Goal: Task Accomplishment & Management: Manage account settings

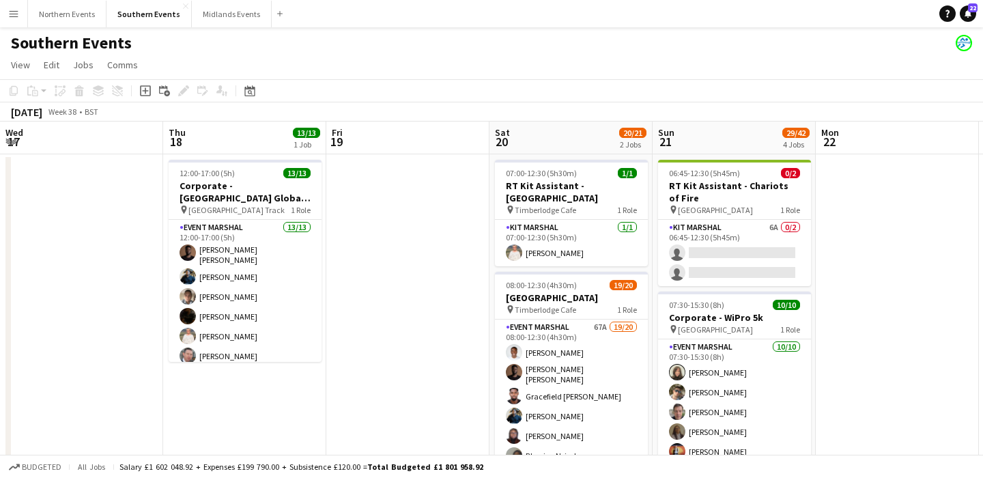
scroll to position [0, 395]
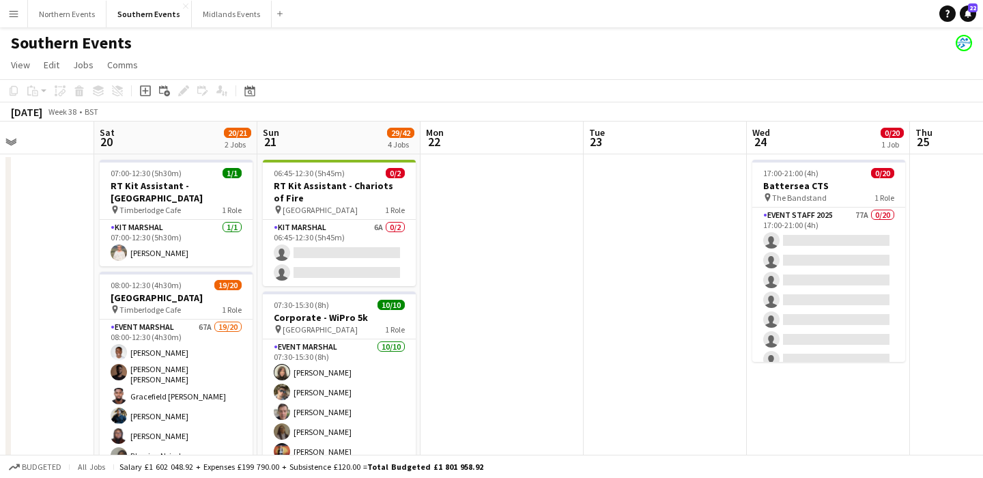
click at [14, 16] on app-icon "Menu" at bounding box center [13, 13] width 11 height 11
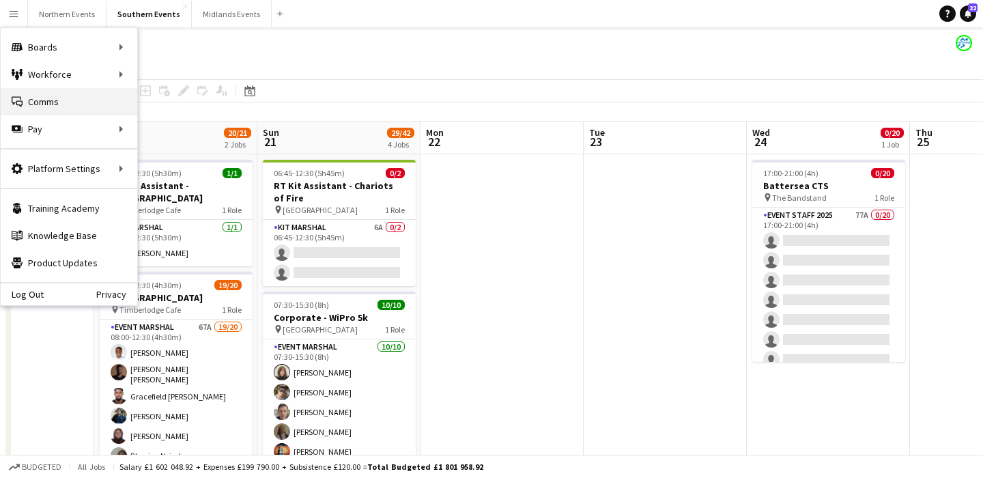
click at [44, 109] on link "Comms Comms" at bounding box center [69, 101] width 136 height 27
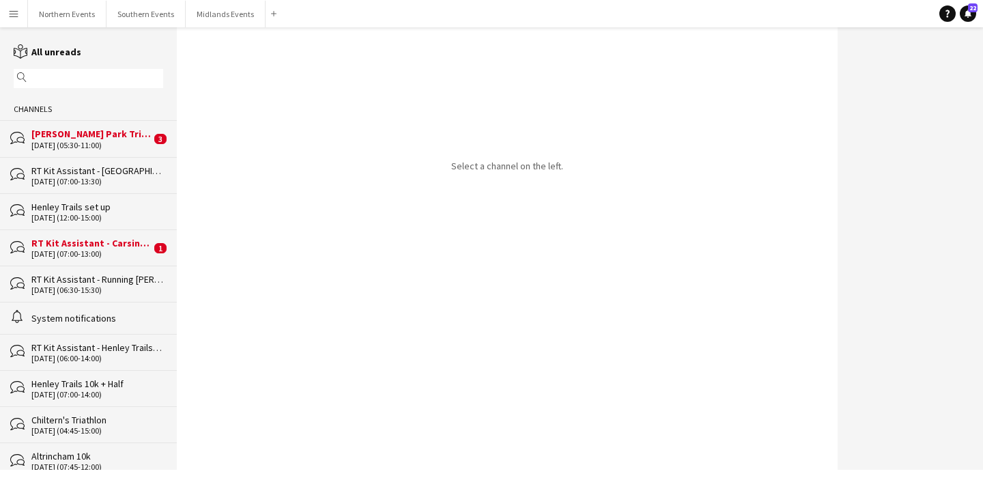
click at [102, 240] on div "RT Kit Assistant - Carsington Water Half Marathon & 10km" at bounding box center [90, 243] width 119 height 12
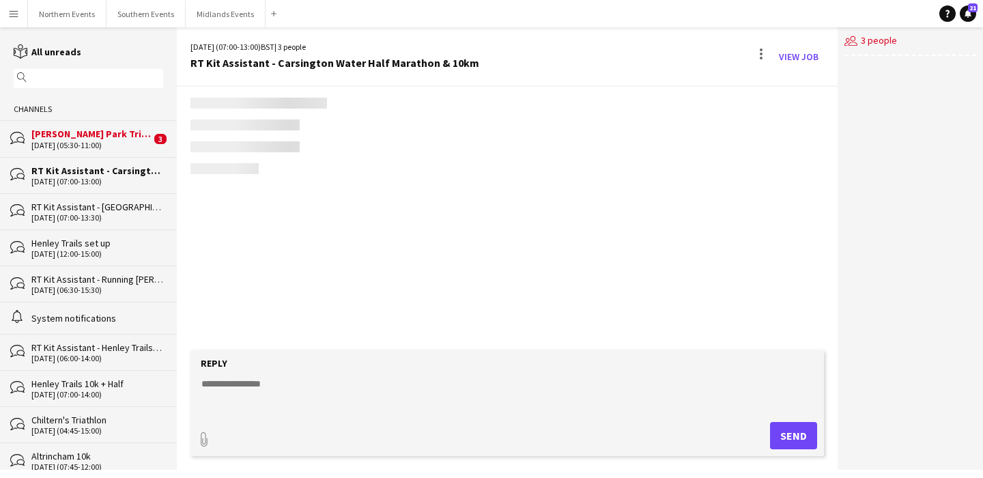
scroll to position [1165, 0]
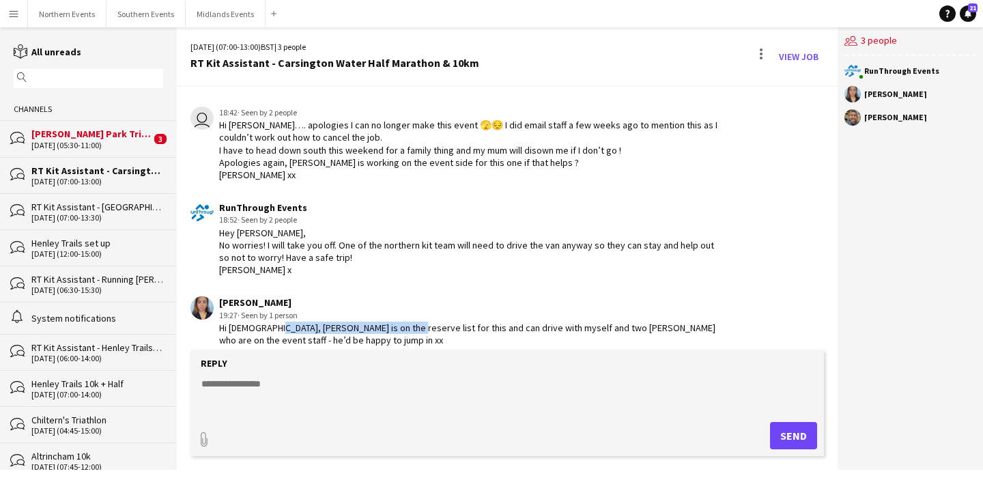
drag, startPoint x: 268, startPoint y: 315, endPoint x: 394, endPoint y: 311, distance: 125.6
click at [394, 321] on div "Hi [DEMOGRAPHIC_DATA], [PERSON_NAME] is on the reserve list for this and can dr…" at bounding box center [469, 333] width 500 height 25
click at [290, 386] on textarea at bounding box center [510, 394] width 620 height 35
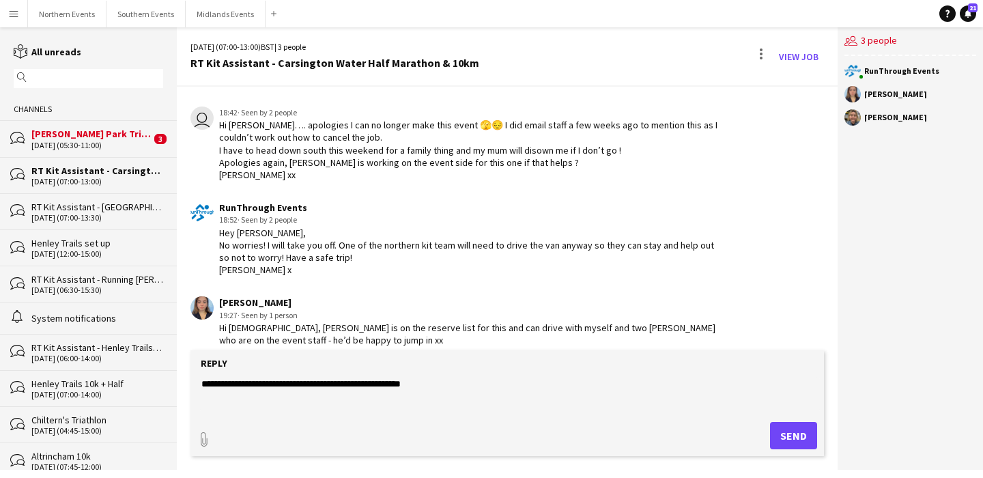
click at [211, 384] on textarea "**********" at bounding box center [510, 394] width 620 height 35
type textarea "**********"
click at [799, 435] on button "Send" at bounding box center [793, 435] width 47 height 27
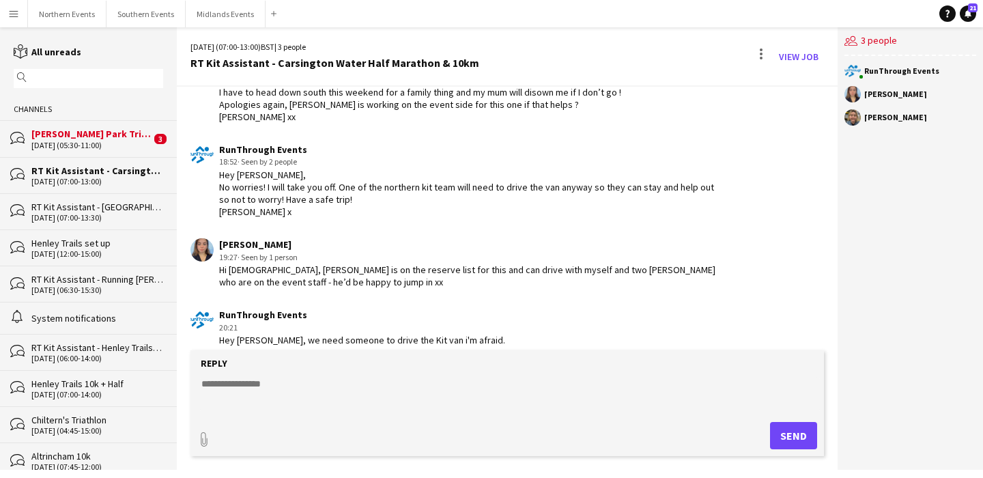
click at [89, 76] on input "text" at bounding box center [95, 78] width 130 height 12
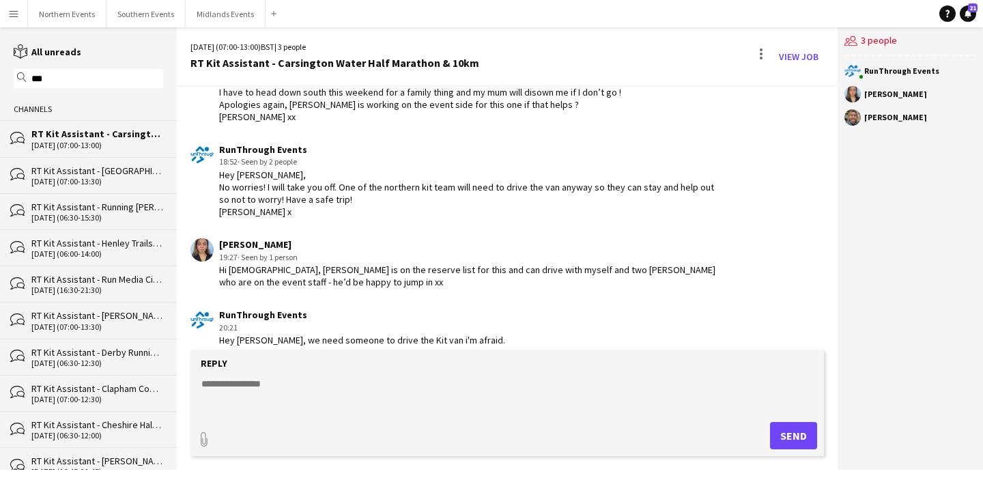
type input "***"
click at [127, 178] on div "[DATE] (07:00-13:30)" at bounding box center [97, 182] width 132 height 10
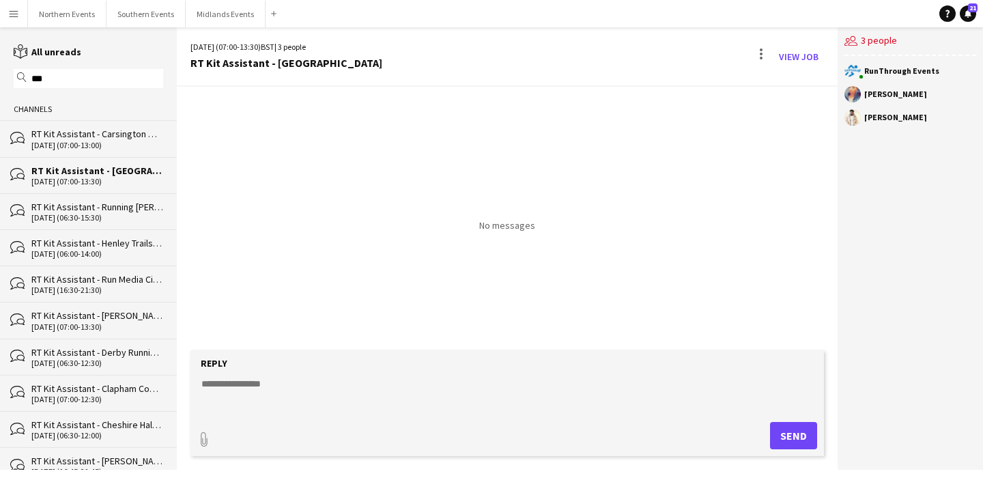
click at [126, 201] on div "RT Kit Assistant - Running [PERSON_NAME] Park Races & Duathlon" at bounding box center [97, 207] width 132 height 12
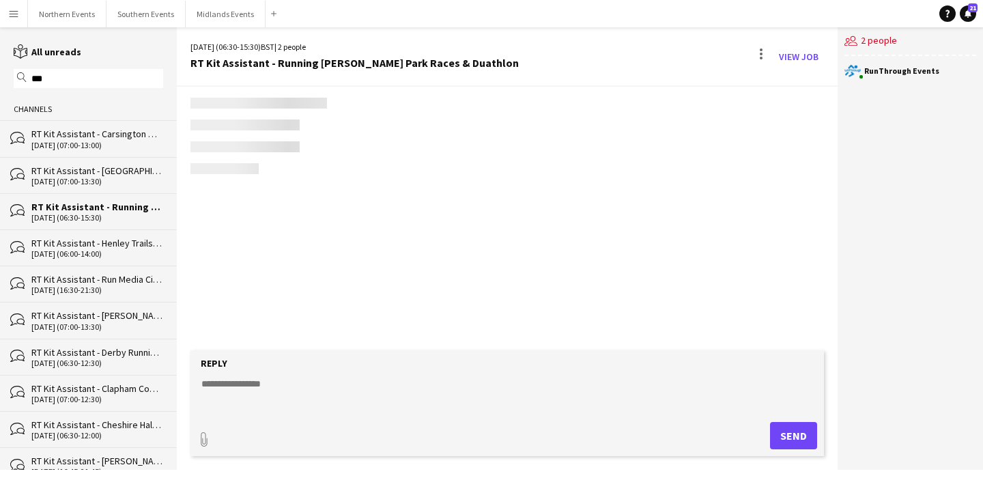
scroll to position [833, 0]
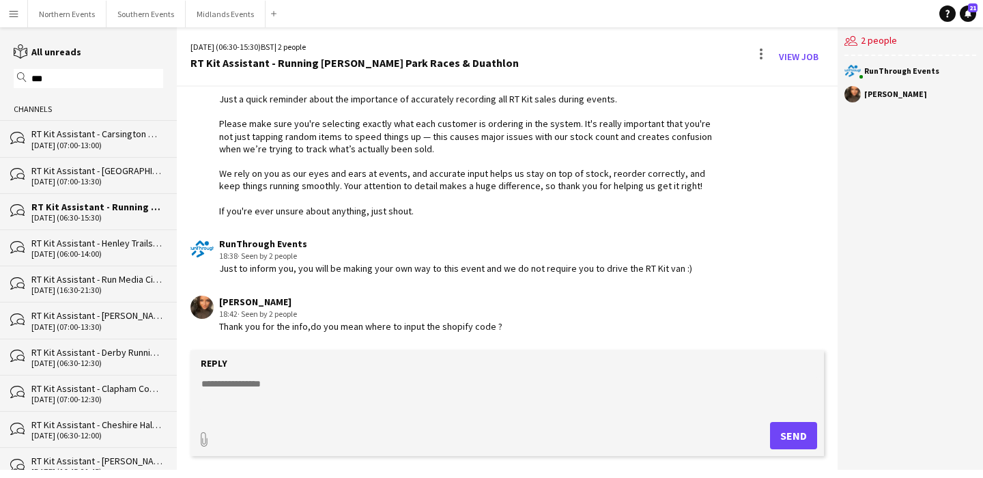
click at [270, 395] on textarea at bounding box center [510, 394] width 620 height 35
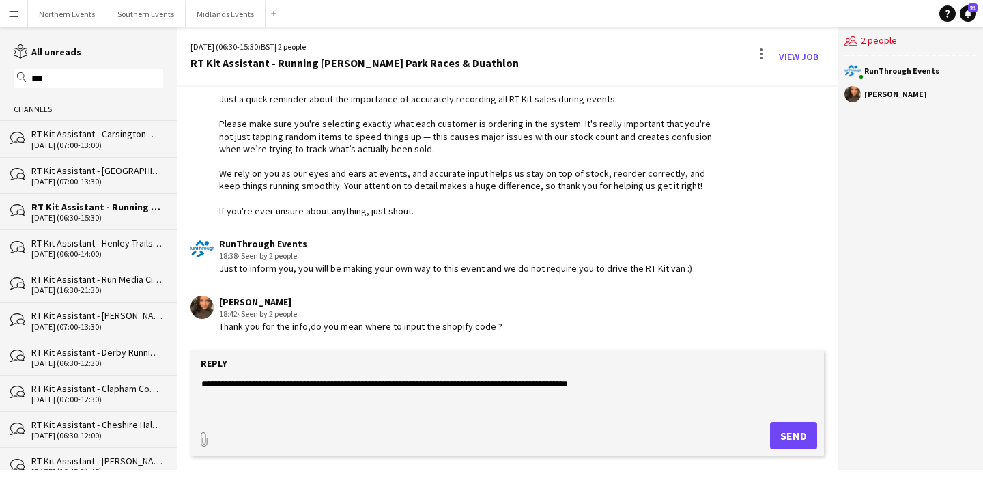
type textarea "**********"
click at [790, 437] on button "Send" at bounding box center [793, 435] width 47 height 27
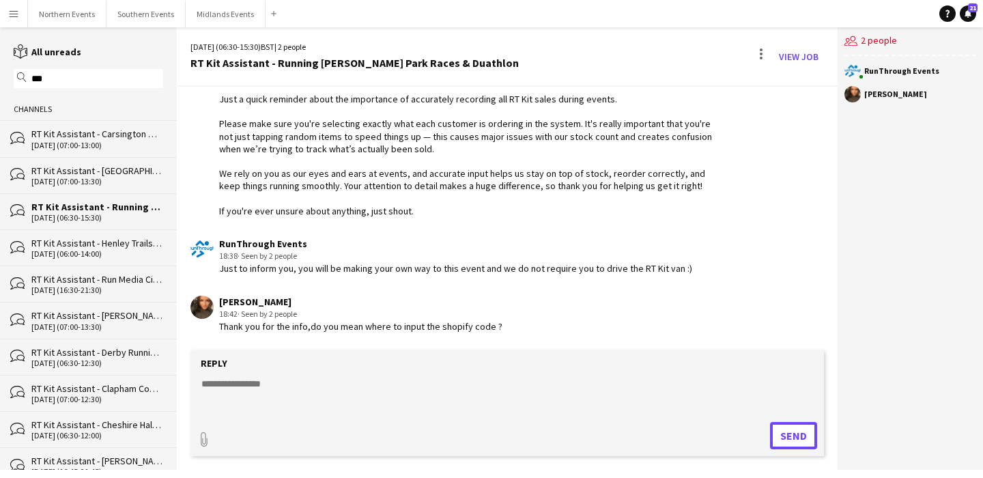
scroll to position [891, 0]
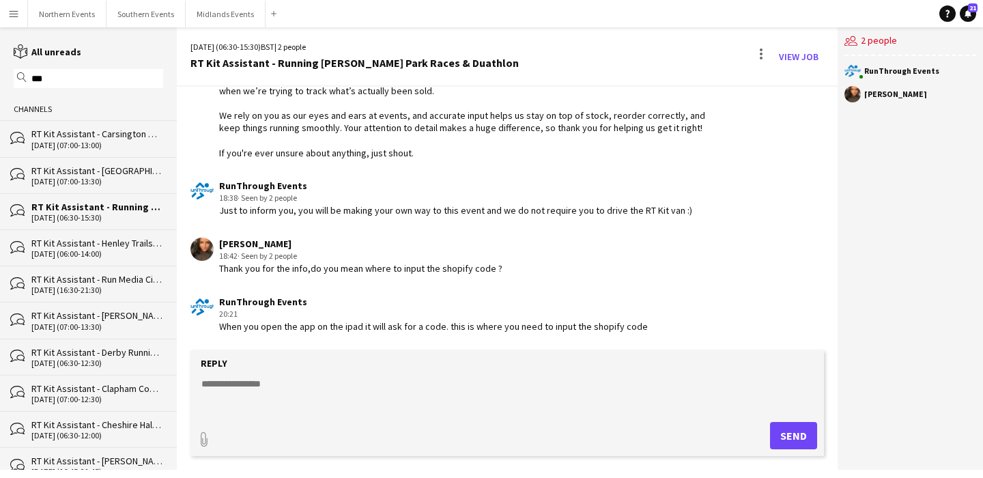
click at [117, 259] on div "bubbles RT Kit Assistant - Henley Trails 10k + Half [DATE] (06:00-14:00)" at bounding box center [88, 247] width 177 height 36
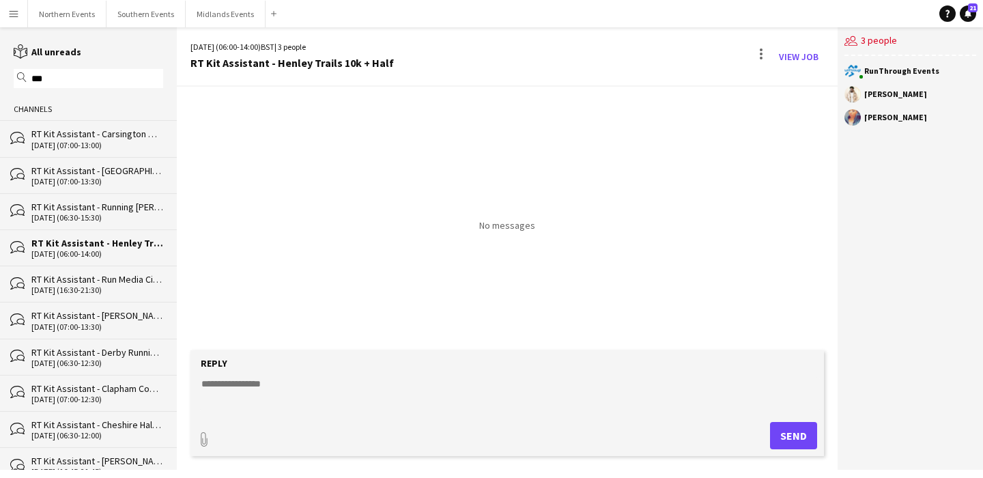
click at [111, 296] on div "bubbles RT Kit Assistant - Run Media City 5k & 10k [DATE] (16:30-21:30)" at bounding box center [88, 283] width 177 height 36
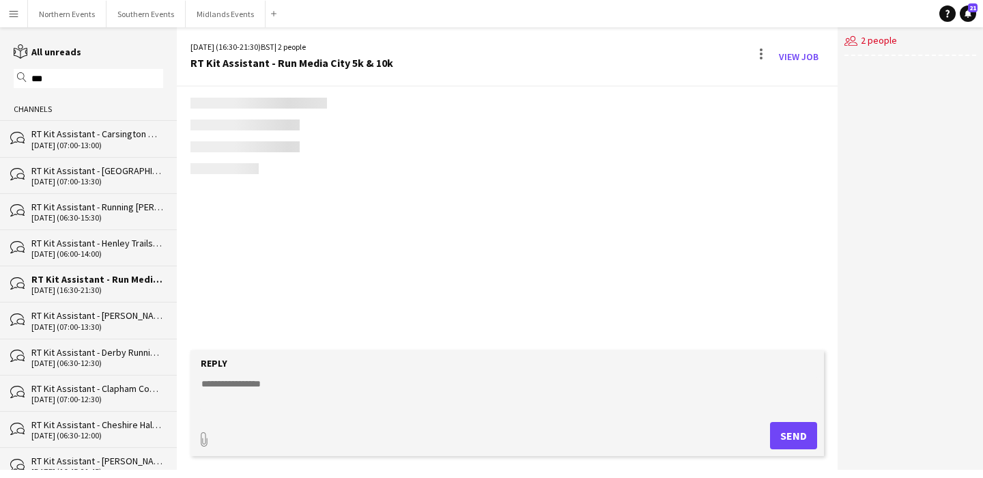
scroll to position [519, 0]
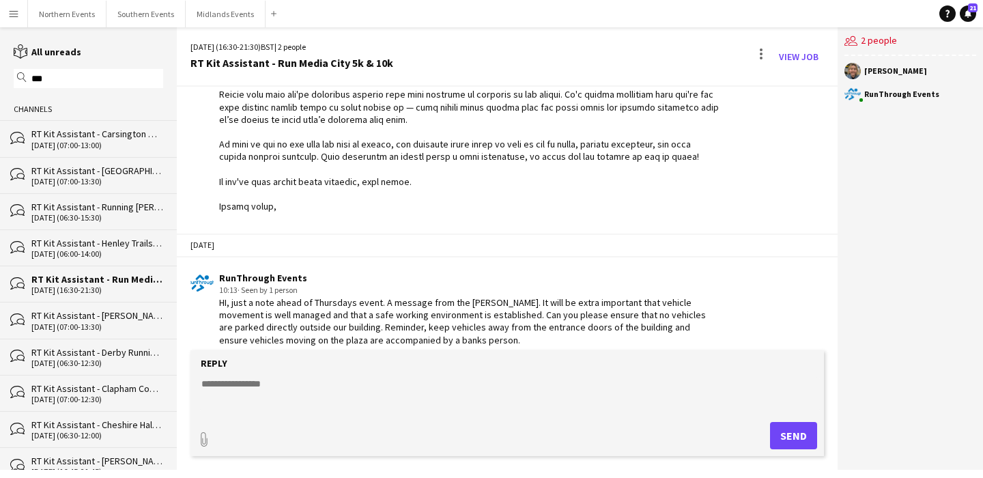
click at [111, 318] on div "RT Kit Assistant - [PERSON_NAME][GEOGRAPHIC_DATA] [GEOGRAPHIC_DATA]" at bounding box center [97, 315] width 132 height 12
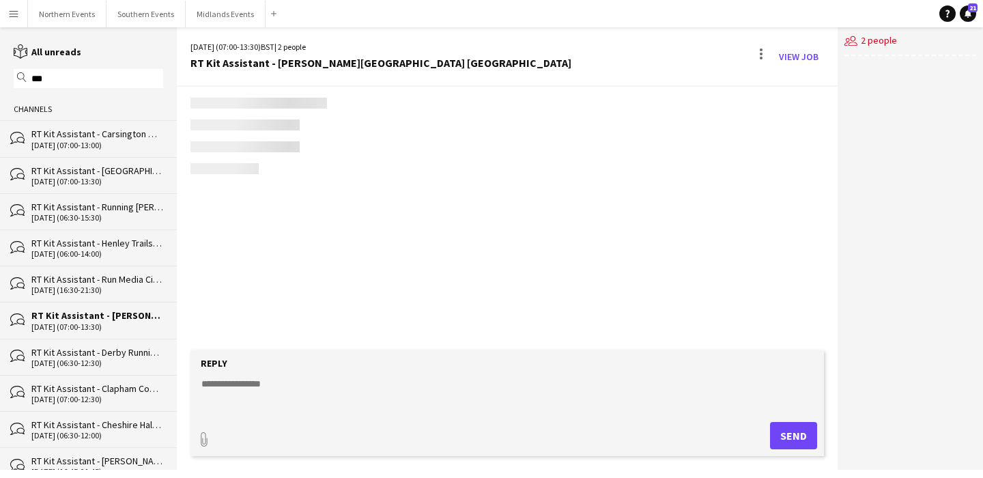
scroll to position [1559, 0]
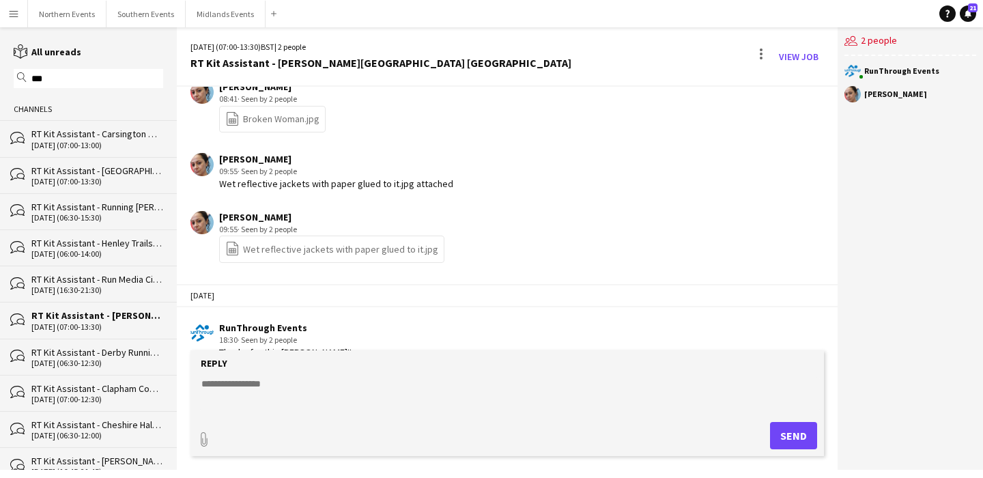
click at [116, 348] on div "RT Kit Assistant - Derby Running Festival" at bounding box center [97, 352] width 132 height 12
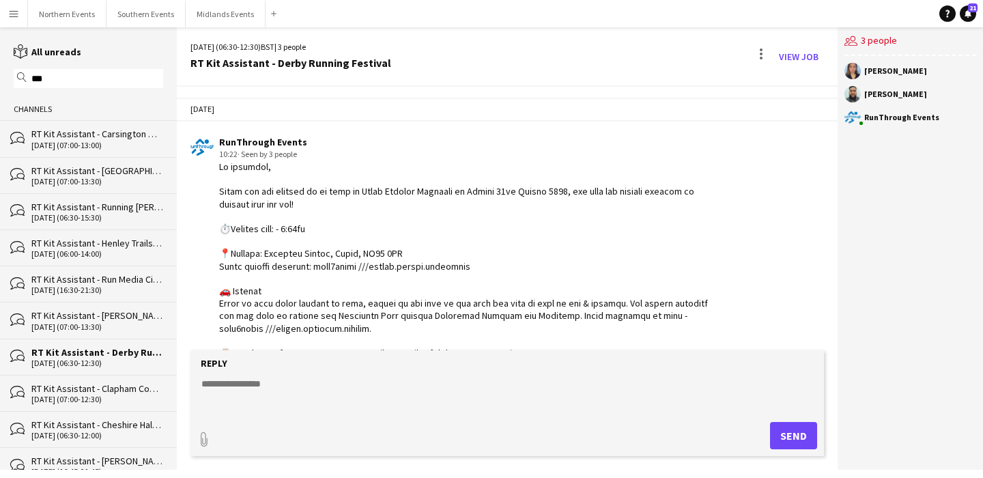
scroll to position [1204, 0]
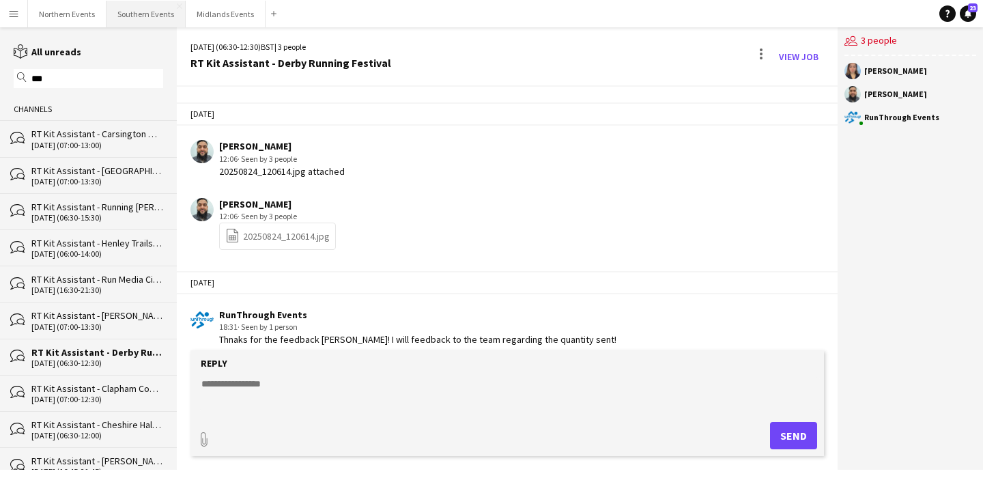
click at [132, 12] on button "Southern Events Close" at bounding box center [145, 14] width 79 height 27
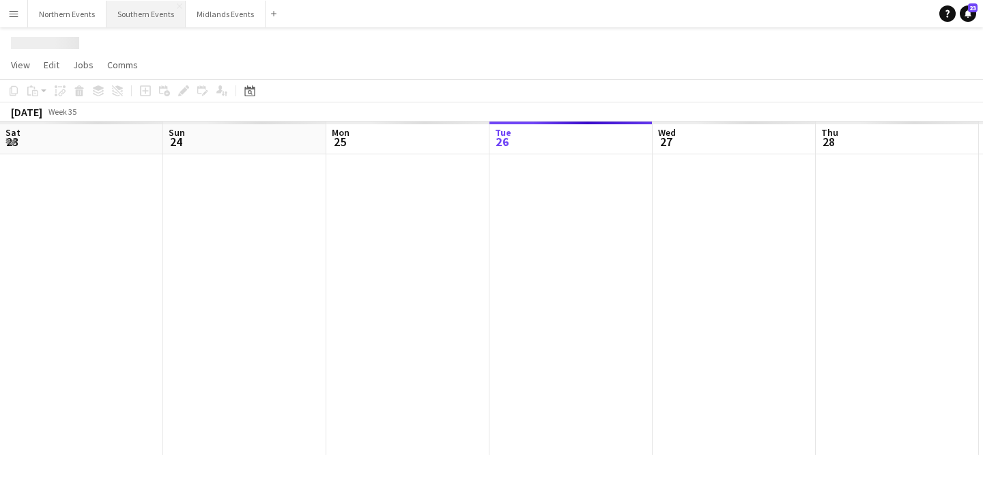
scroll to position [0, 326]
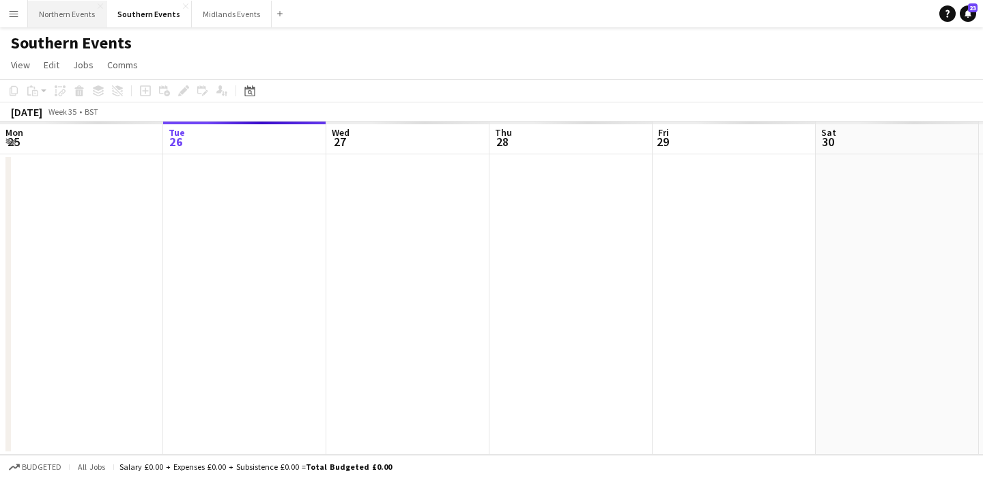
click at [70, 14] on button "Northern Events Close" at bounding box center [67, 14] width 78 height 27
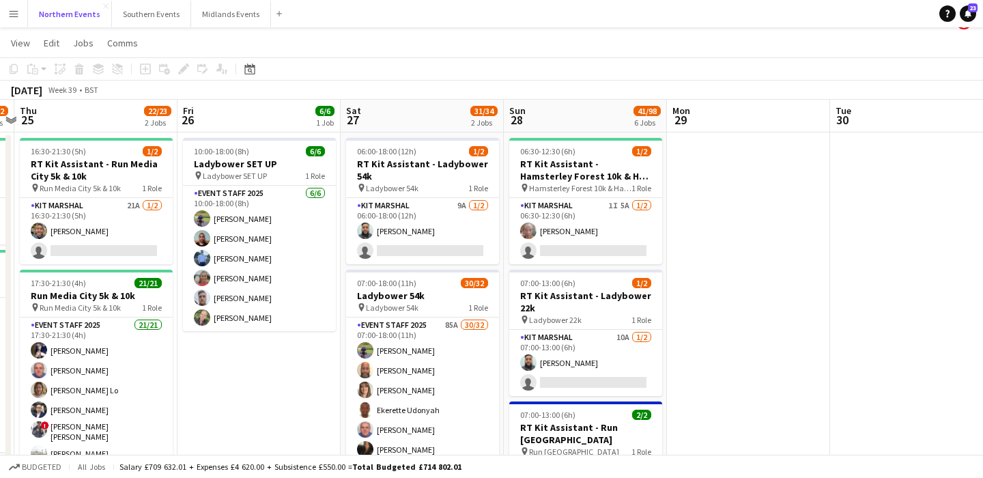
scroll to position [0, 500]
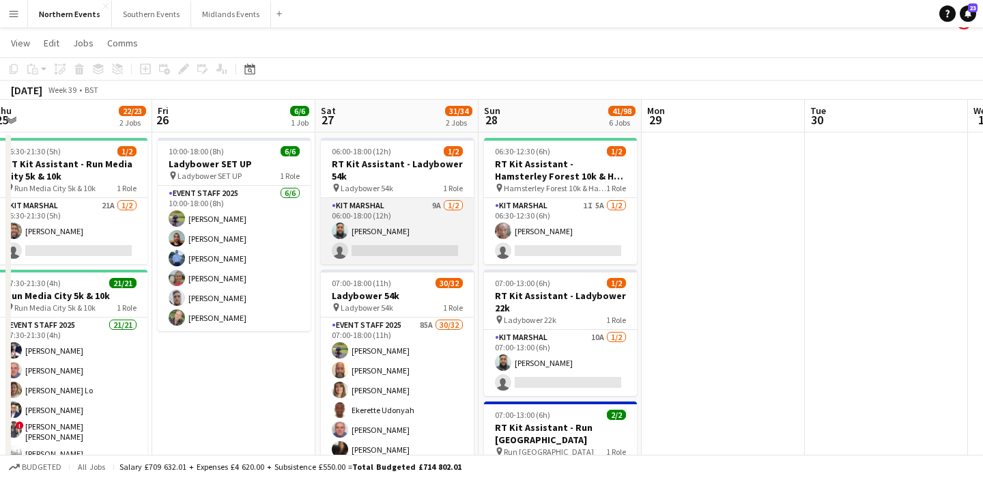
click at [430, 236] on app-card-role "Kit Marshal 9A [DATE] 06:00-18:00 (12h) [PERSON_NAME] single-neutral-actions" at bounding box center [397, 231] width 153 height 66
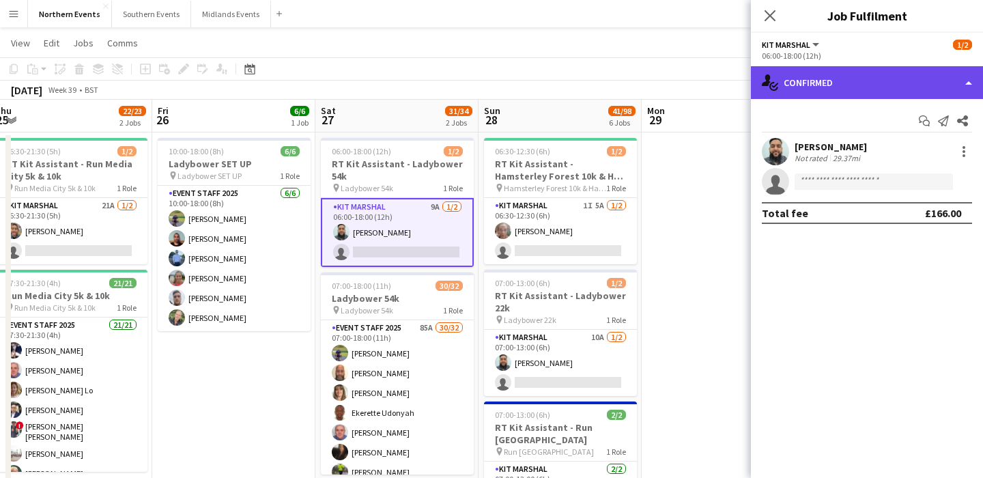
click at [904, 82] on div "single-neutral-actions-check-2 Confirmed" at bounding box center [867, 82] width 232 height 33
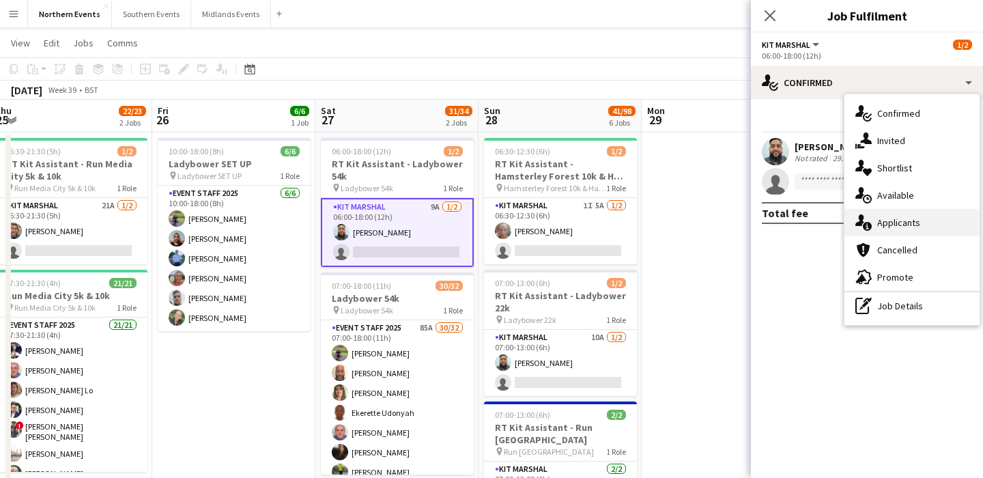
click at [906, 228] on div "single-neutral-actions-information Applicants" at bounding box center [911, 222] width 135 height 27
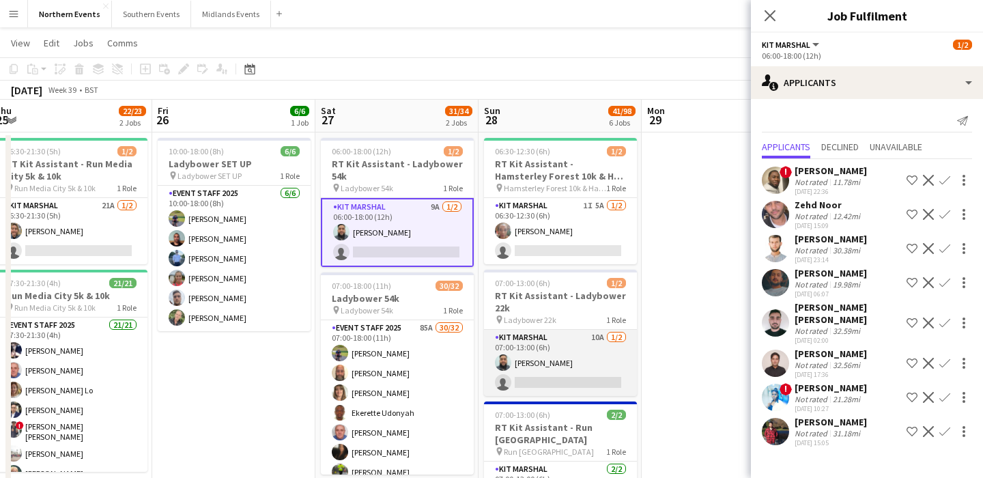
click at [592, 384] on app-card-role "Kit Marshal 10A [DATE] 07:00-13:00 (6h) [PERSON_NAME] single-neutral-actions" at bounding box center [560, 363] width 153 height 66
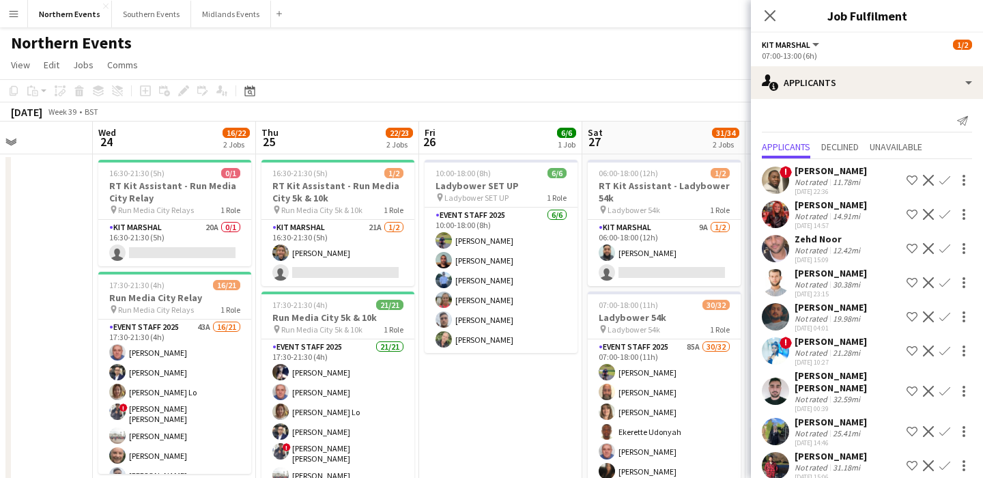
scroll to position [0, 384]
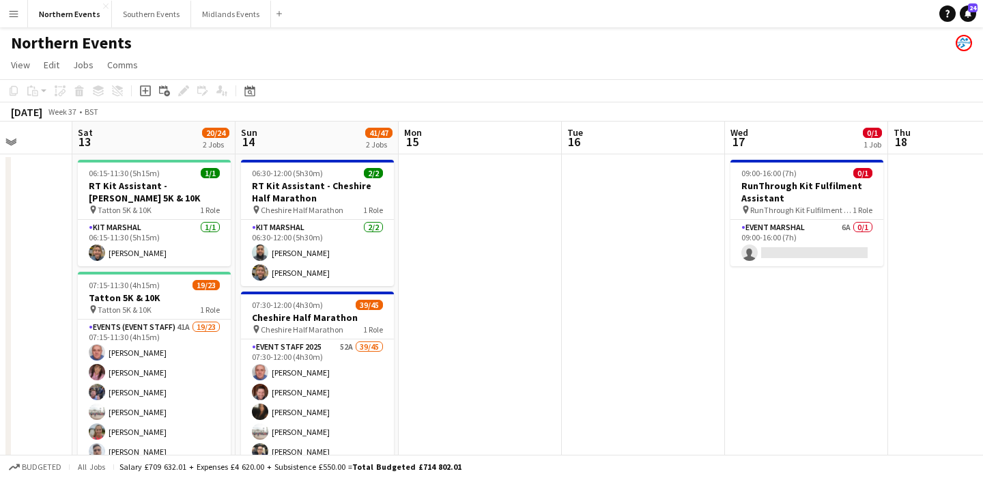
scroll to position [0, 410]
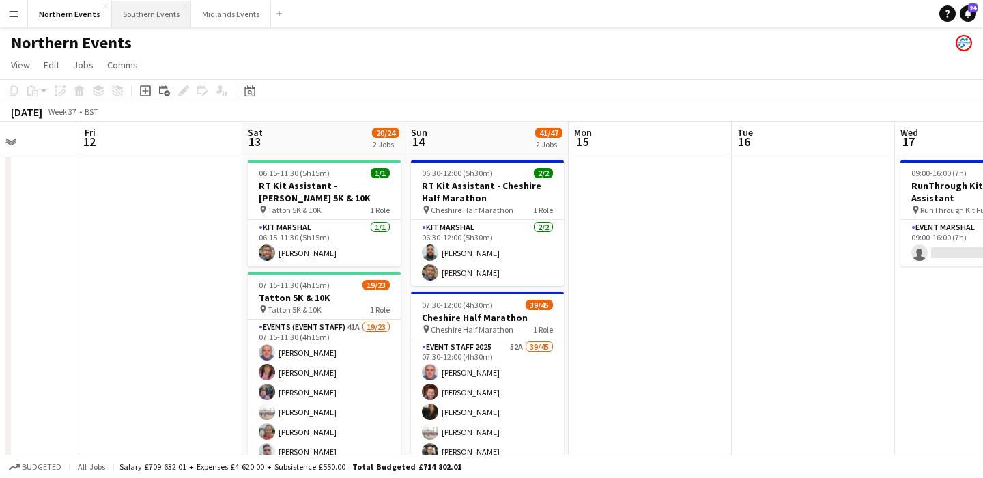
click at [144, 17] on button "Southern Events Close" at bounding box center [151, 14] width 79 height 27
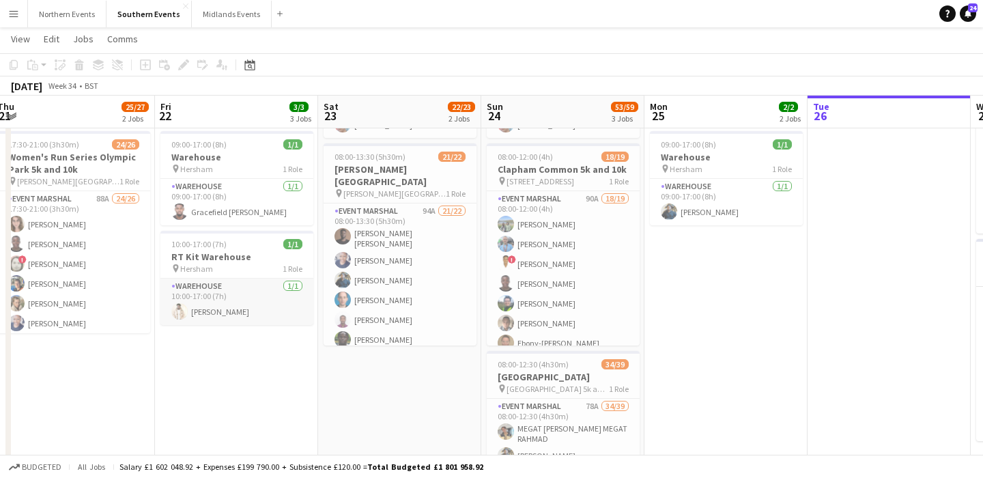
scroll to position [0, 335]
click at [258, 311] on app-card-role "Warehouse [DATE] 10:00-17:00 (7h) [PERSON_NAME]" at bounding box center [236, 301] width 153 height 46
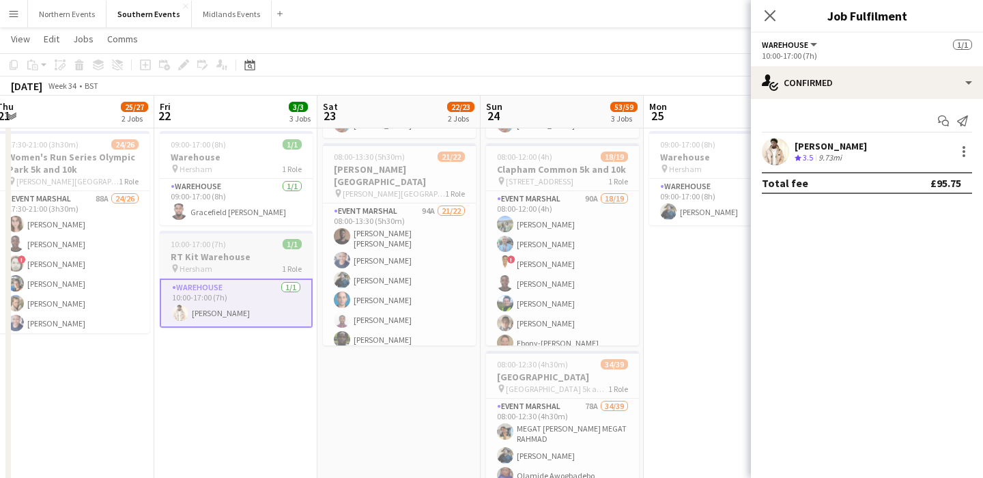
click at [237, 259] on h3 "RT Kit Warehouse" at bounding box center [236, 256] width 153 height 12
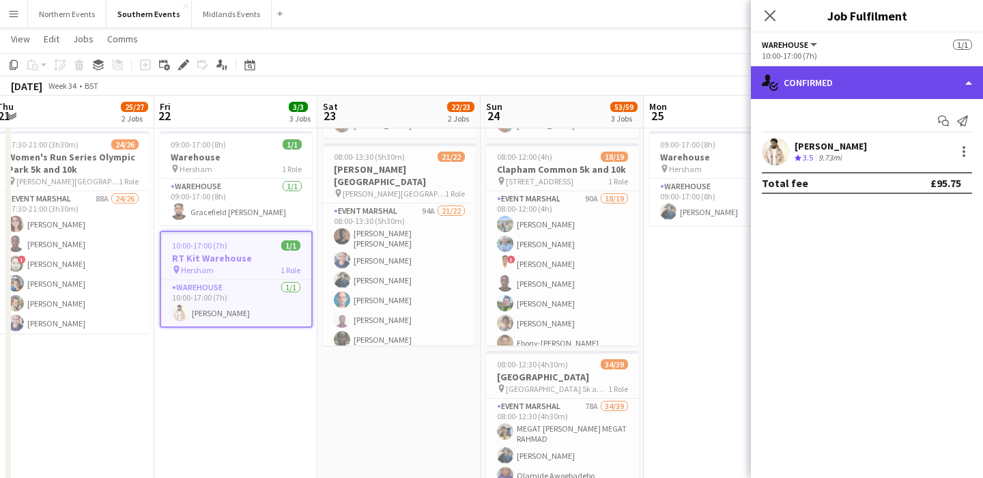
click at [905, 78] on div "single-neutral-actions-check-2 Confirmed" at bounding box center [867, 82] width 232 height 33
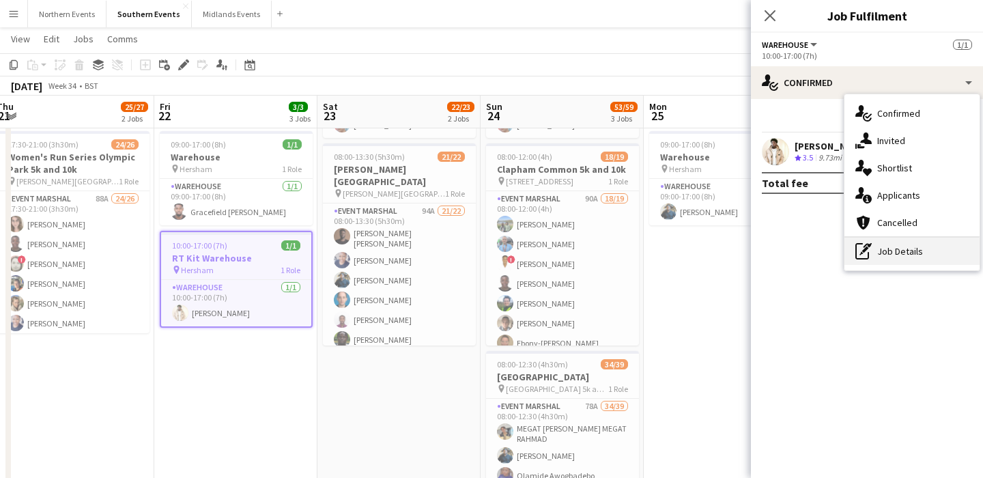
click at [935, 249] on div "pen-write Job Details" at bounding box center [911, 251] width 135 height 27
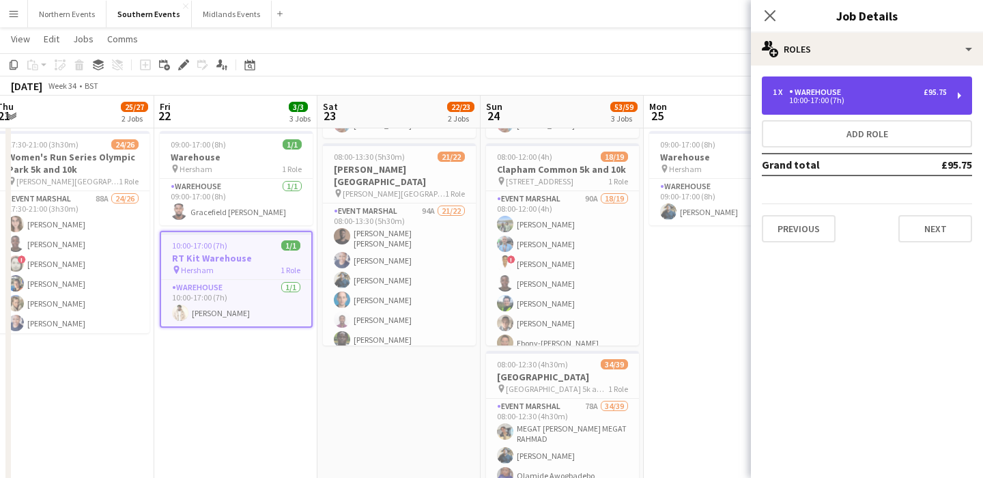
click at [820, 95] on div "Warehouse" at bounding box center [817, 92] width 57 height 10
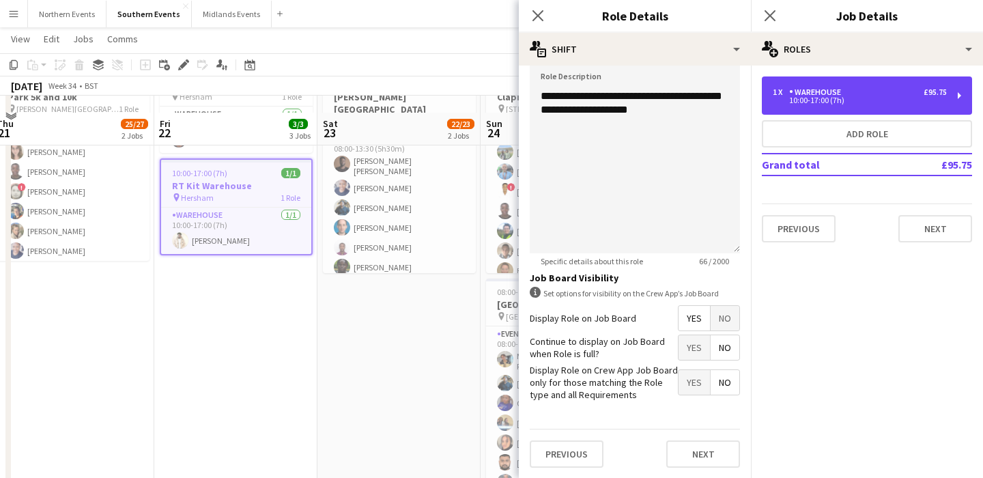
scroll to position [216, 0]
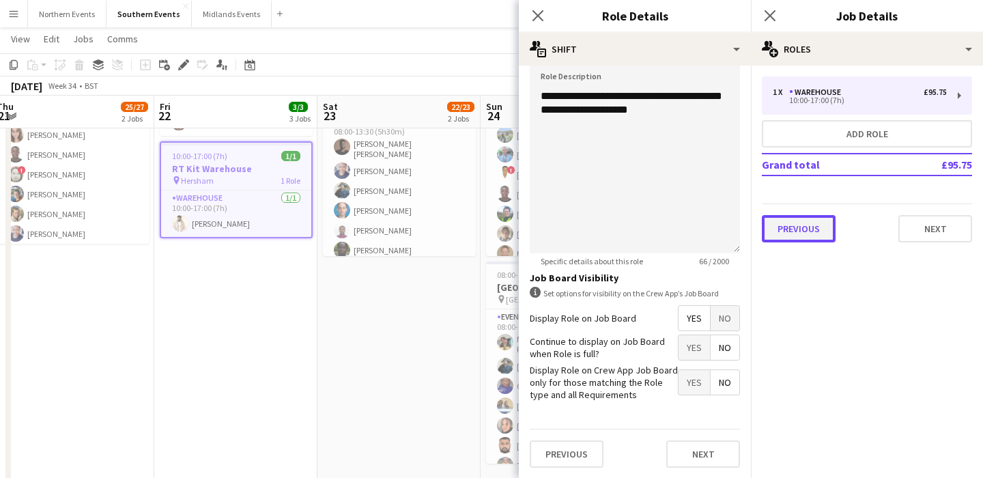
click at [805, 227] on button "Previous" at bounding box center [799, 228] width 74 height 27
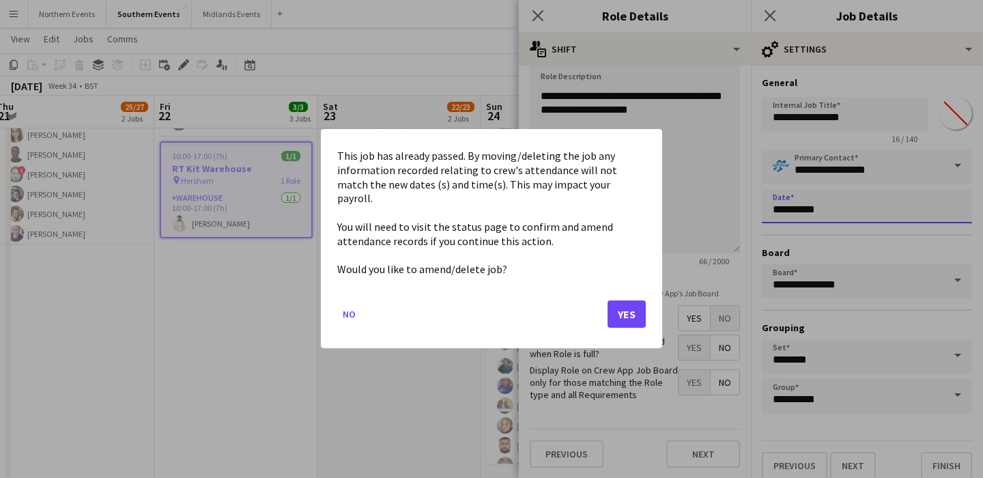
scroll to position [0, 0]
click at [830, 203] on body "Menu Boards Boards Boards All jobs Status Workforce Workforce My Workforce Recr…" at bounding box center [491, 159] width 983 height 751
click at [623, 293] on mat-dialog-actions "No Yes" at bounding box center [491, 320] width 308 height 58
click at [626, 302] on button "Yes" at bounding box center [626, 314] width 38 height 27
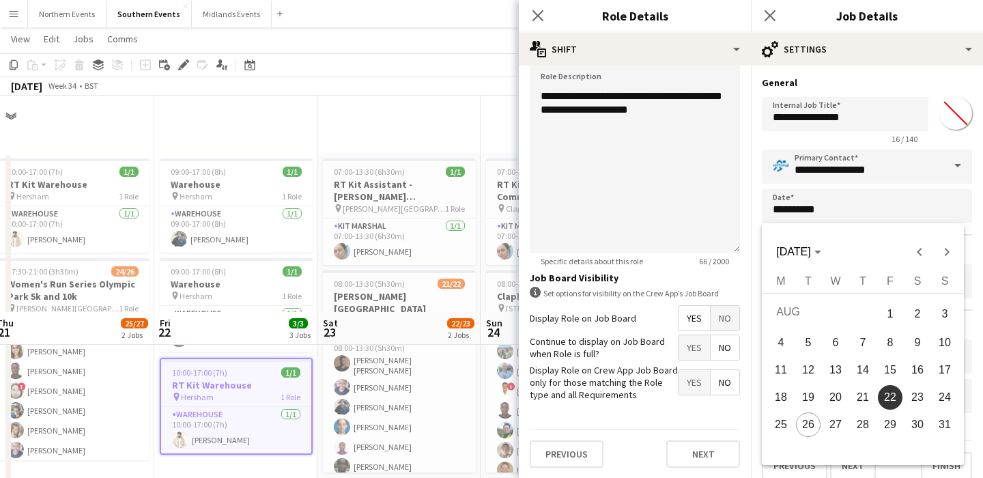
scroll to position [216, 0]
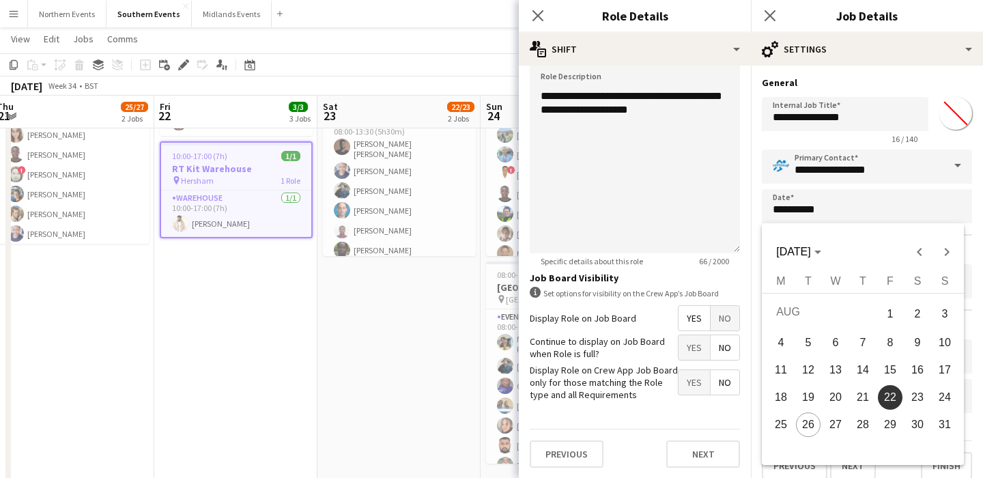
click at [811, 424] on span "26" at bounding box center [808, 424] width 25 height 25
type input "**********"
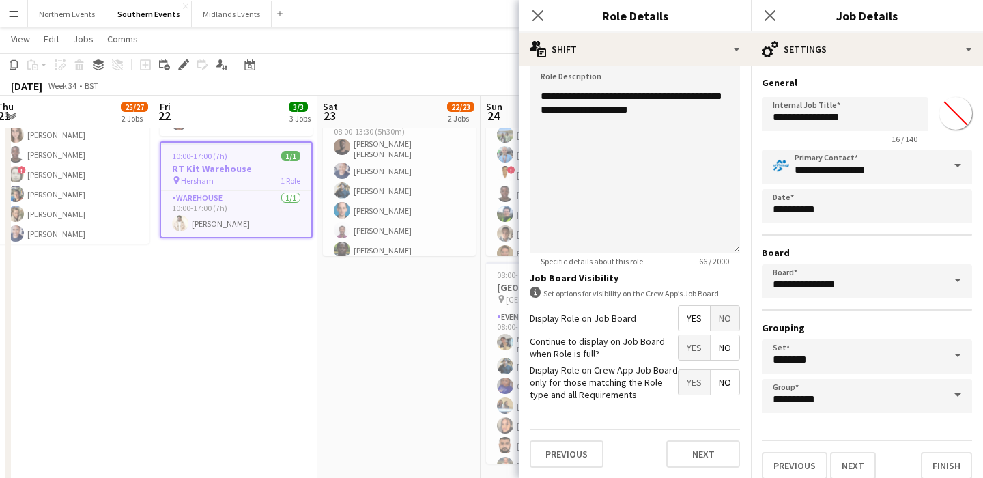
scroll to position [12, 0]
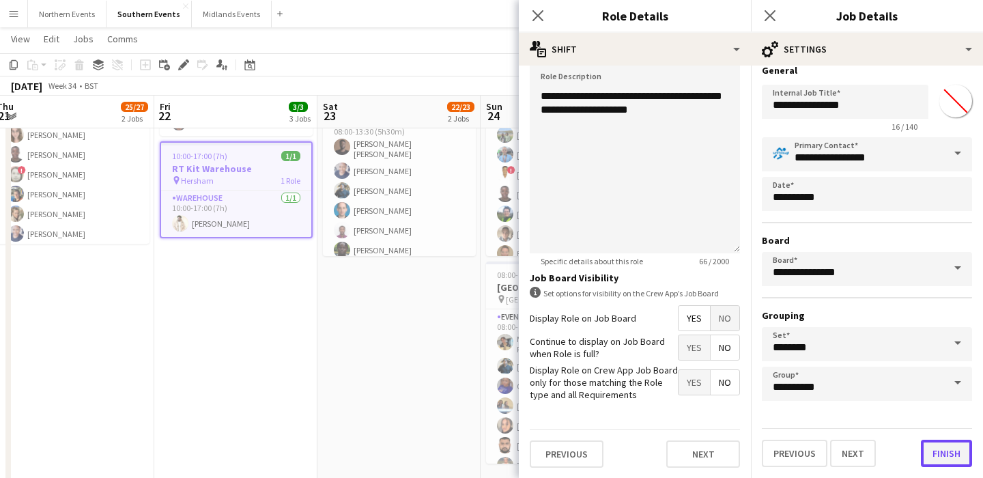
click at [931, 452] on button "Finish" at bounding box center [946, 453] width 51 height 27
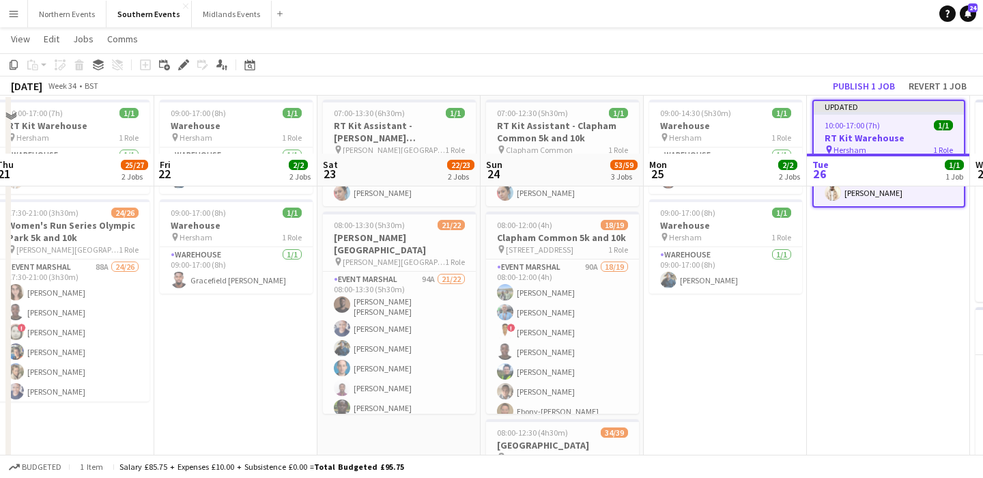
scroll to position [0, 0]
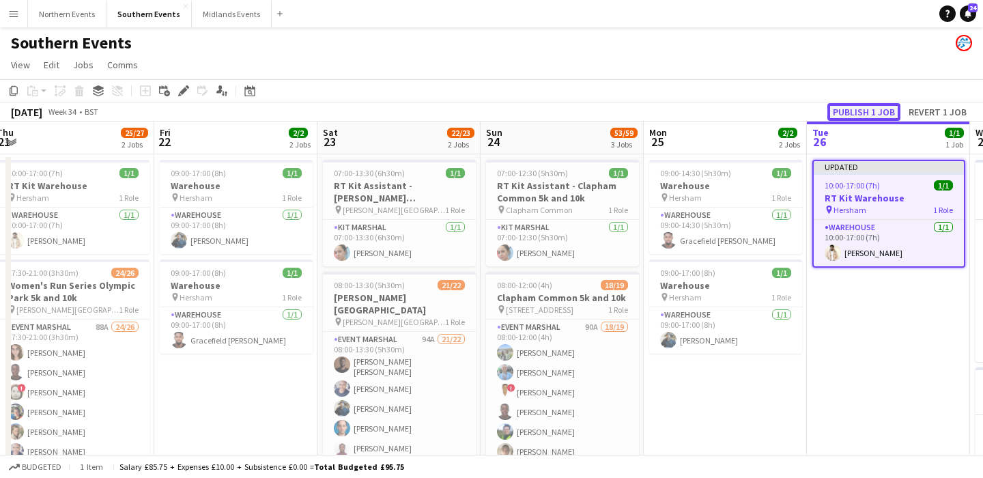
click at [863, 108] on button "Publish 1 job" at bounding box center [863, 112] width 73 height 18
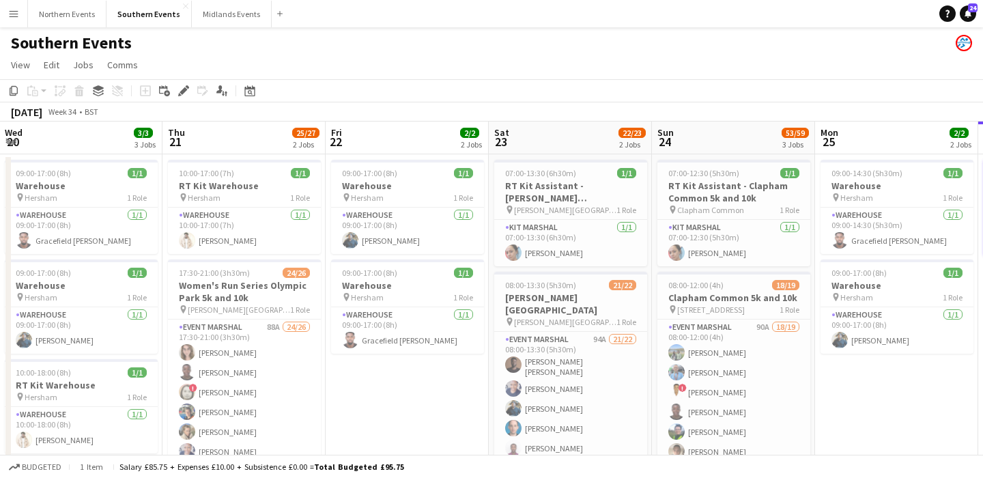
scroll to position [0, 319]
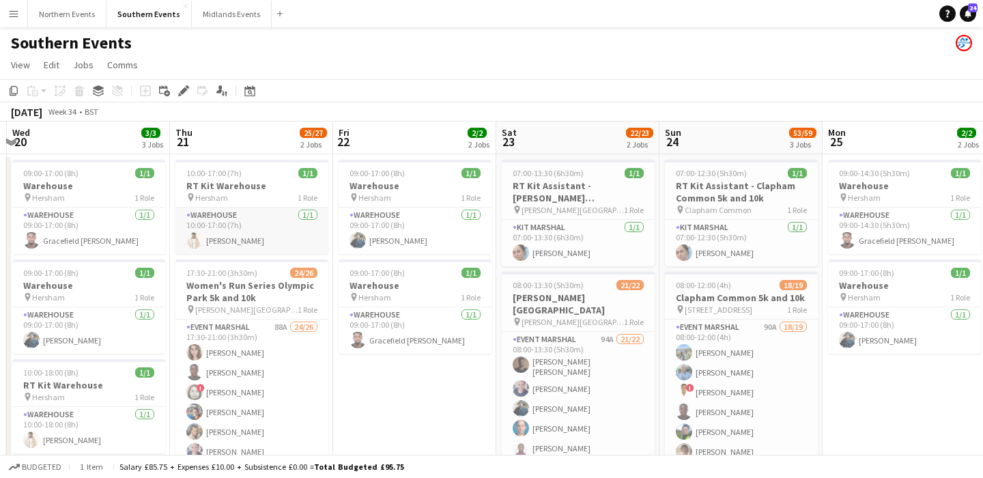
click at [265, 214] on app-card-role "Warehouse [DATE] 10:00-17:00 (7h) [PERSON_NAME]" at bounding box center [251, 230] width 153 height 46
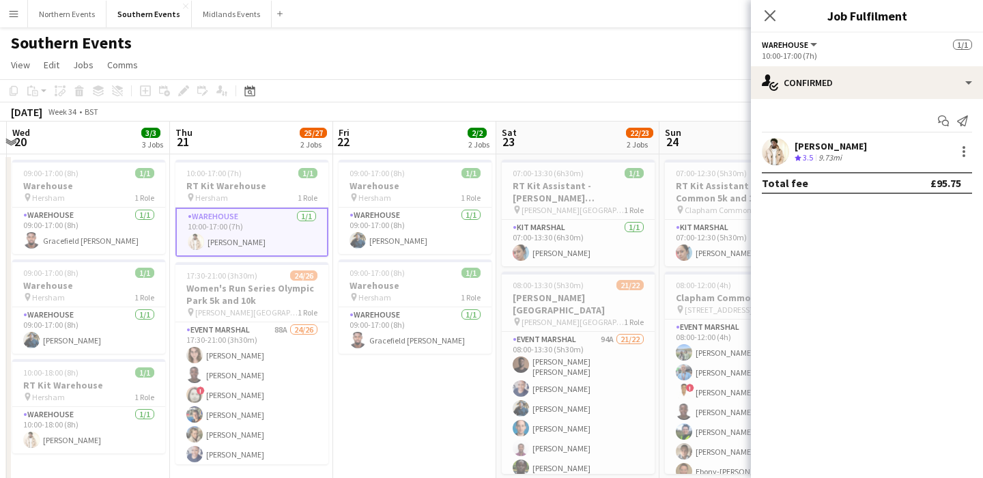
click at [409, 437] on app-date-cell "09:00-17:00 (8h) 1/1 Warehouse pin Hersham 1 Role Warehouse [DATE] 09:00-17:00 …" at bounding box center [414, 441] width 163 height 575
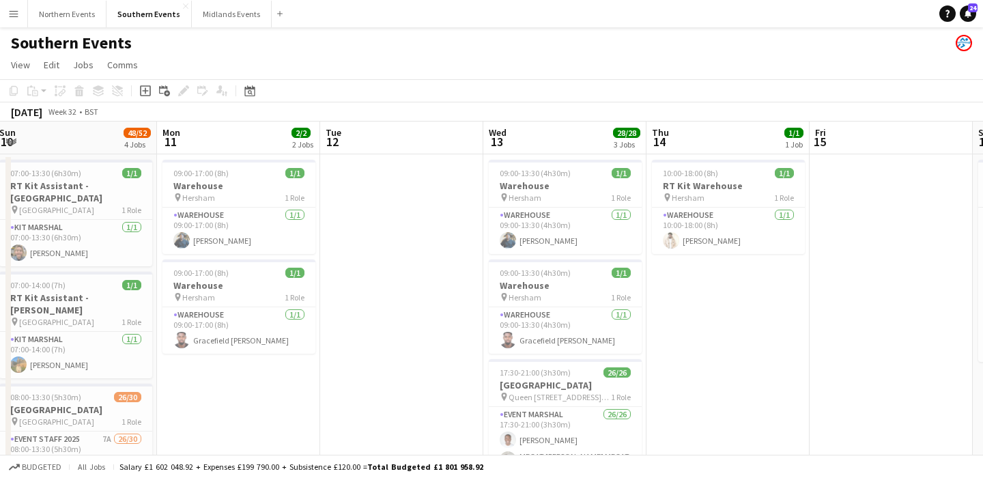
scroll to position [0, 534]
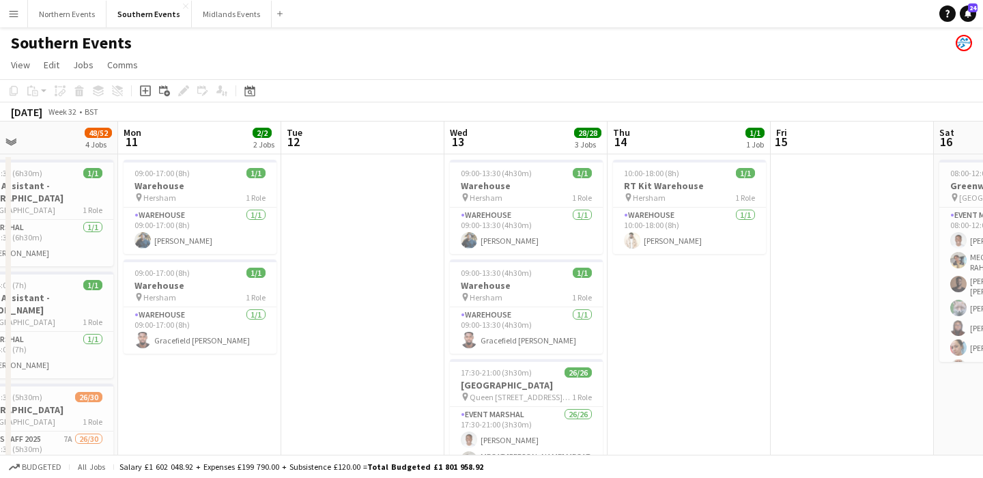
click at [11, 14] on app-icon "Menu" at bounding box center [13, 13] width 11 height 11
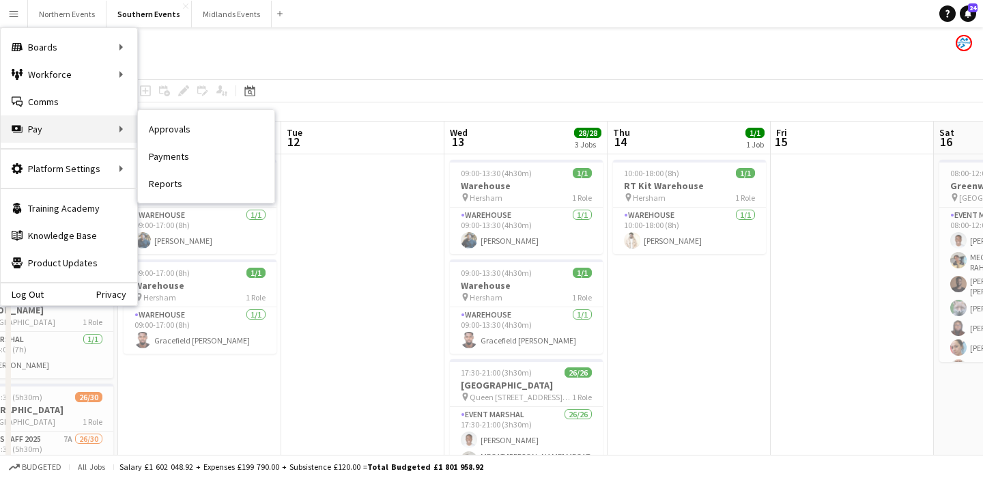
click at [52, 129] on div "Pay Pay" at bounding box center [69, 128] width 136 height 27
click at [218, 117] on link "Approvals" at bounding box center [206, 128] width 136 height 27
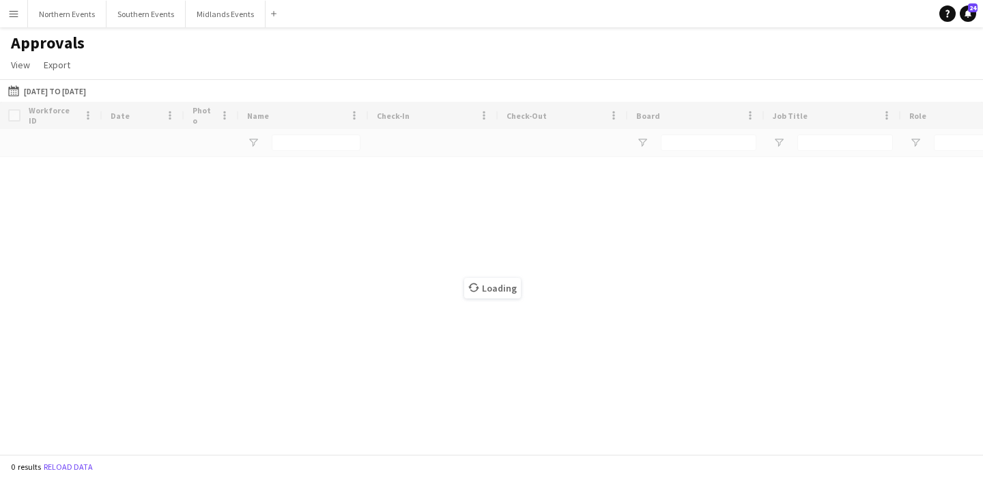
type input "******"
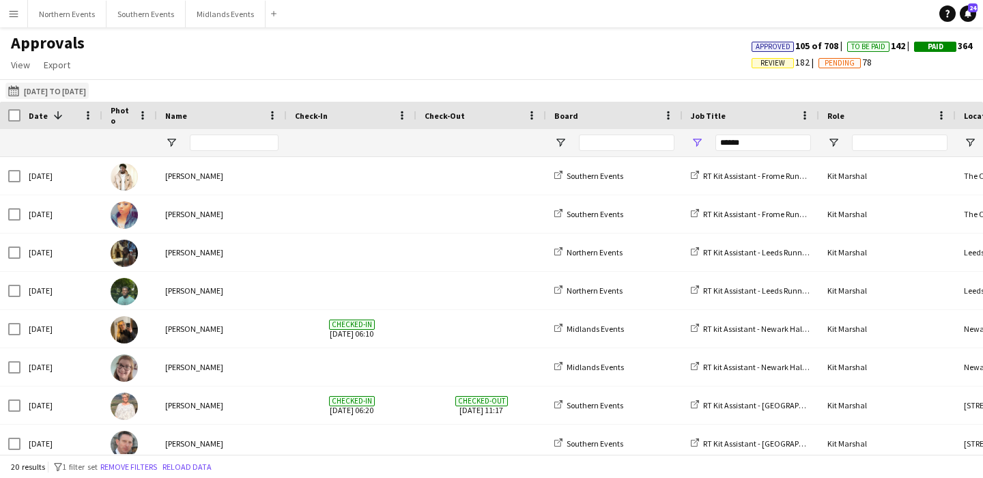
click at [66, 93] on button "[DATE] to [DATE] [DATE] to [DATE]" at bounding box center [46, 91] width 83 height 16
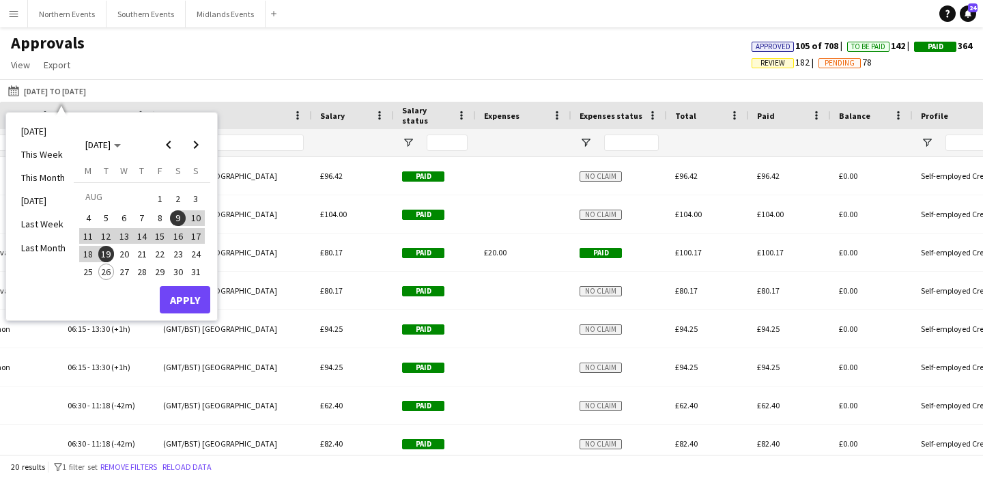
click at [125, 254] on span "20" at bounding box center [124, 254] width 16 height 16
click at [105, 272] on span "26" at bounding box center [106, 271] width 16 height 16
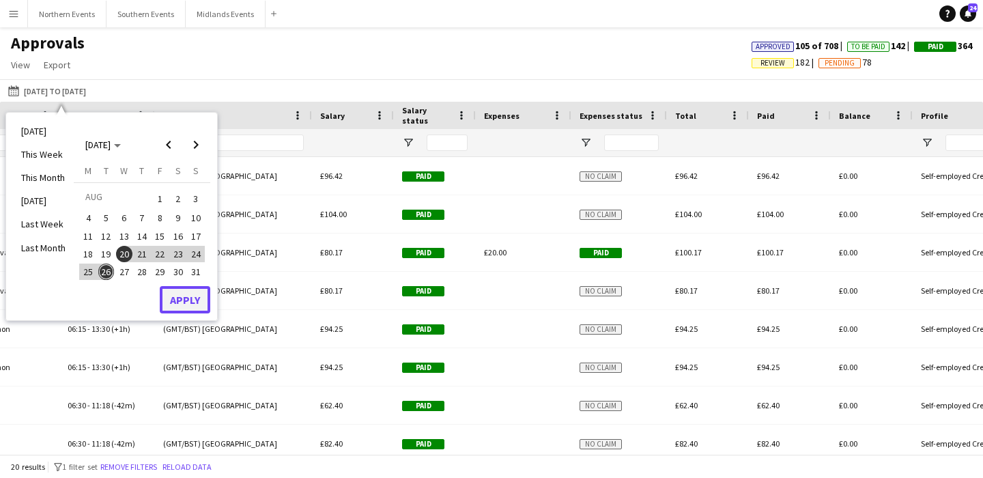
click at [191, 306] on button "Apply" at bounding box center [185, 299] width 51 height 27
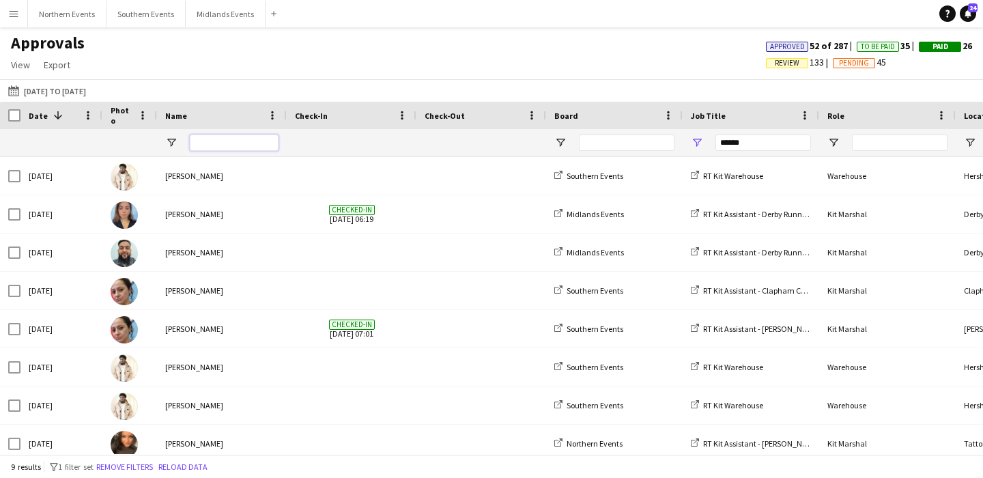
click at [203, 149] on input "Name Filter Input" at bounding box center [234, 142] width 89 height 16
type input "***"
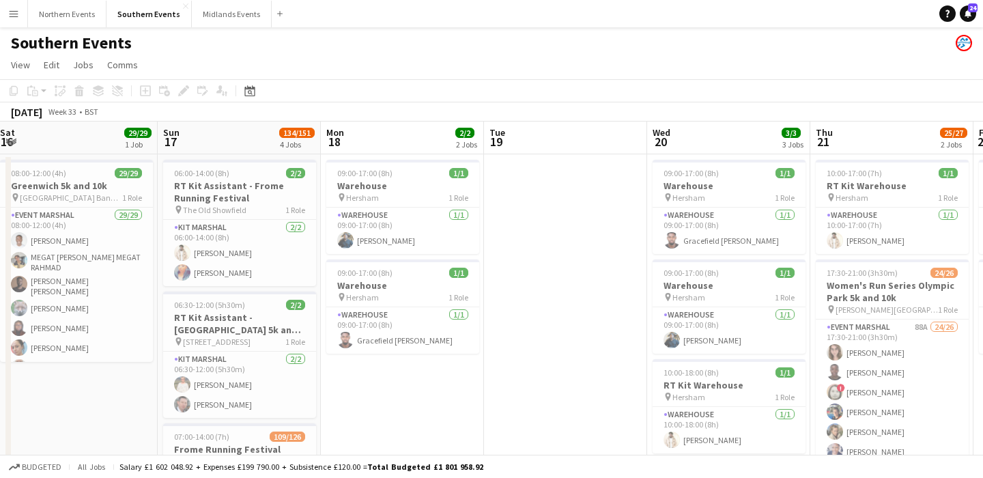
click at [11, 16] on app-icon "Menu" at bounding box center [13, 13] width 11 height 11
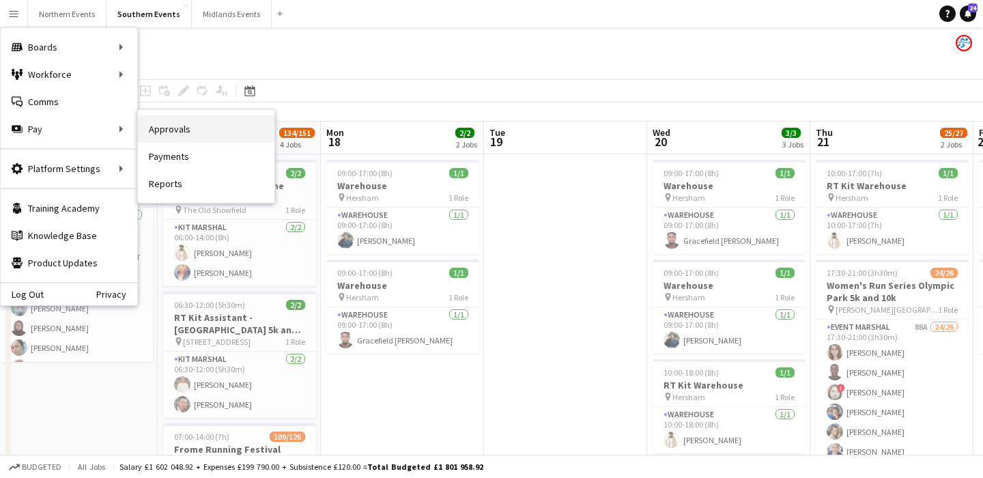
click at [205, 134] on link "Approvals" at bounding box center [206, 128] width 136 height 27
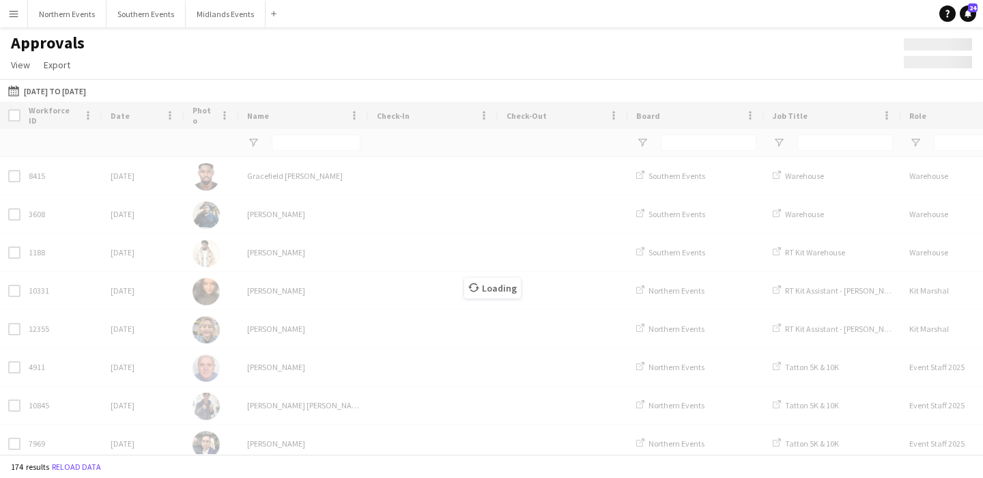
type input "***"
type input "******"
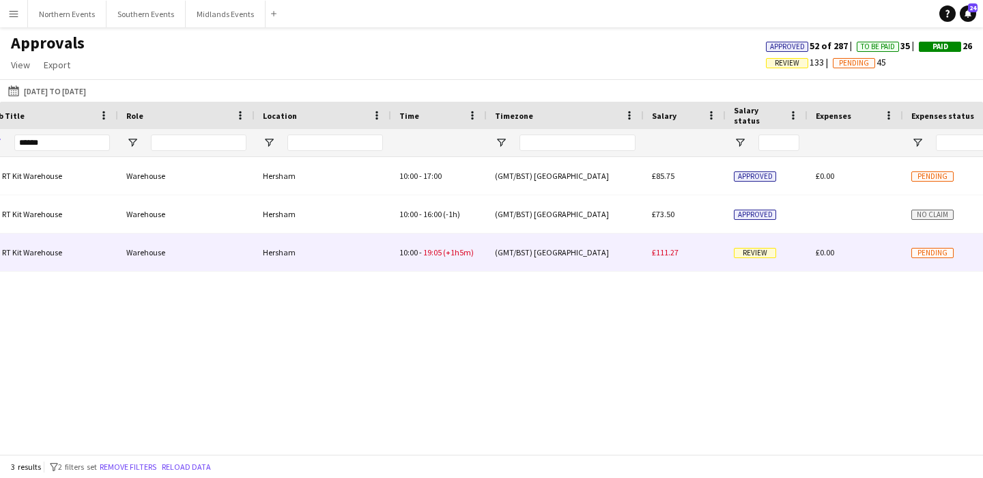
click at [586, 263] on div "(GMT/BST) [GEOGRAPHIC_DATA]" at bounding box center [565, 252] width 157 height 38
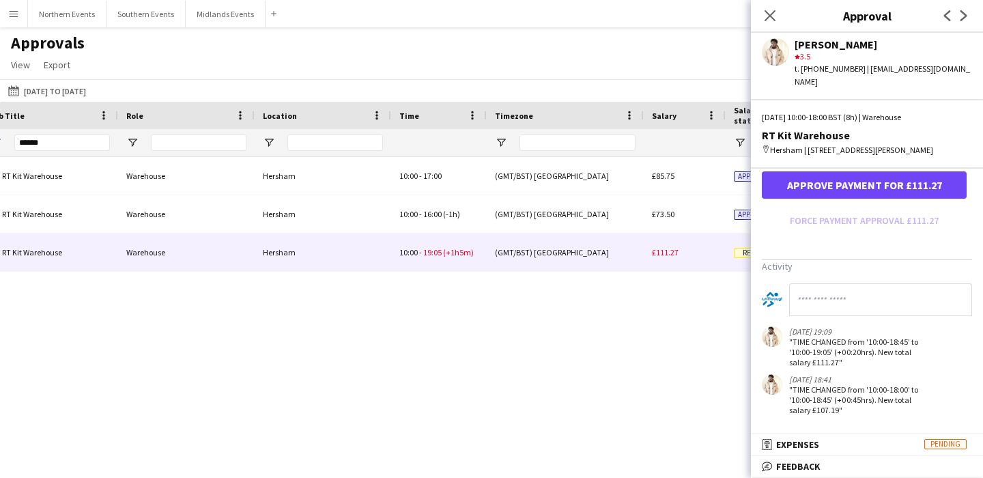
click at [830, 305] on input at bounding box center [880, 299] width 183 height 33
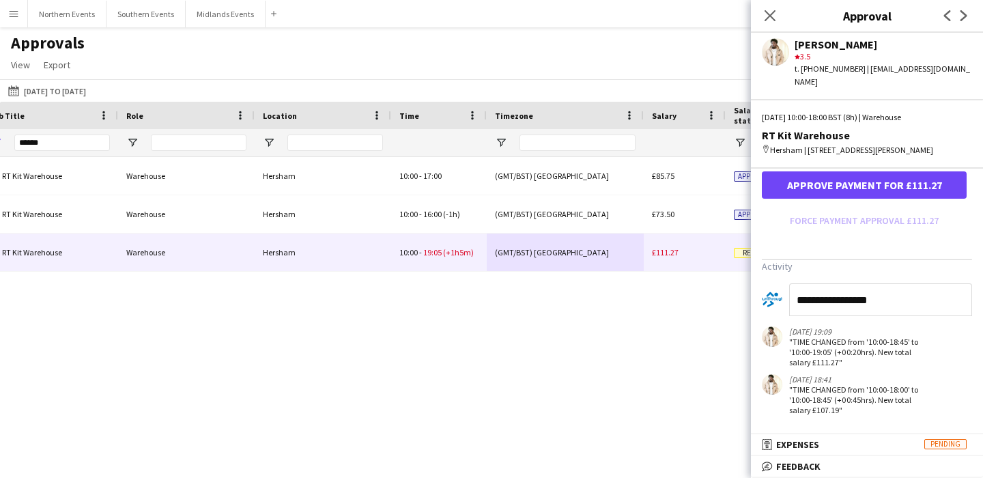
click at [795, 300] on input "**********" at bounding box center [880, 299] width 183 height 33
type input "**********"
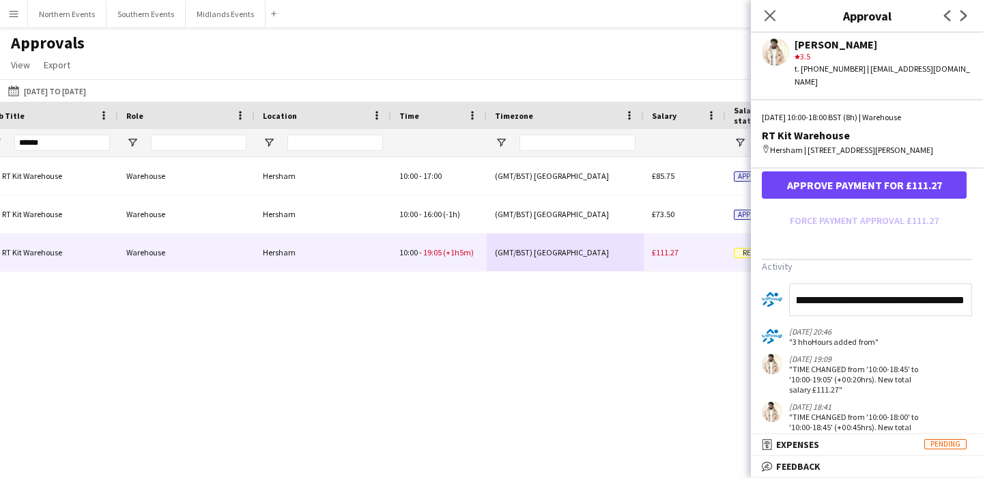
type input "**********"
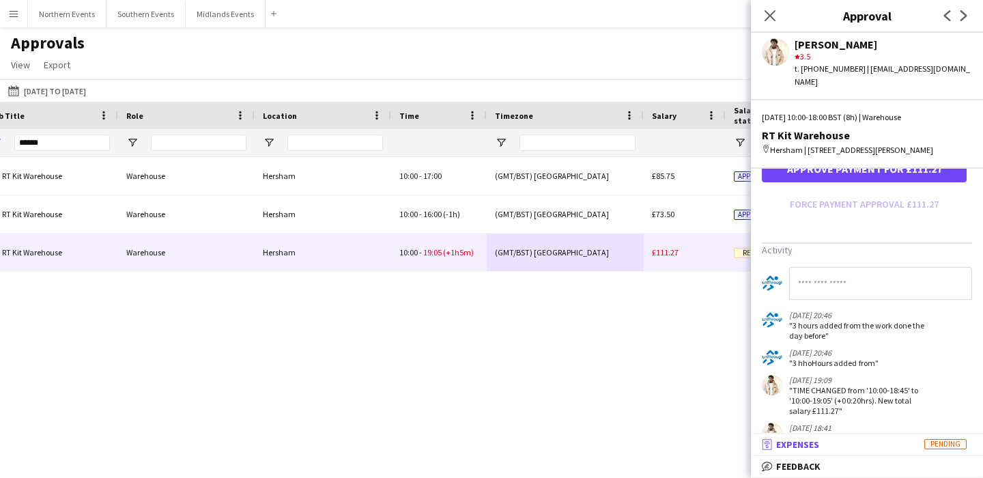
click at [872, 437] on mat-expansion-panel-header "receipt Expenses Pending" at bounding box center [867, 444] width 232 height 20
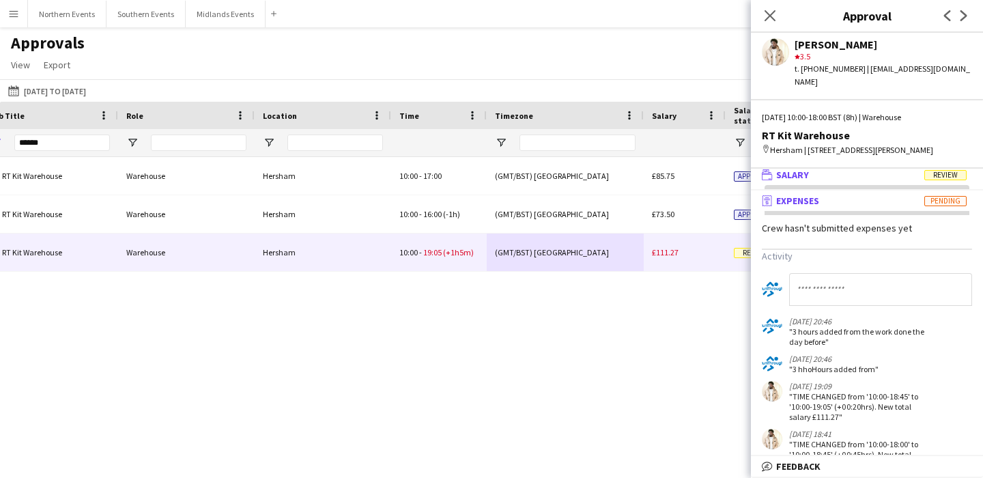
click at [865, 176] on mat-panel-title "wallet Salary Review" at bounding box center [864, 175] width 227 height 12
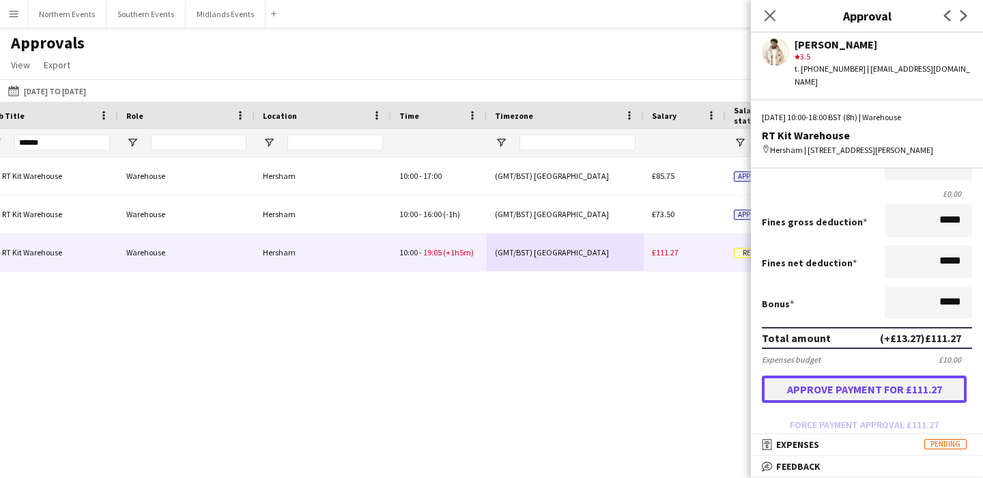
click at [874, 385] on button "Approve payment for £111.27" at bounding box center [864, 388] width 205 height 27
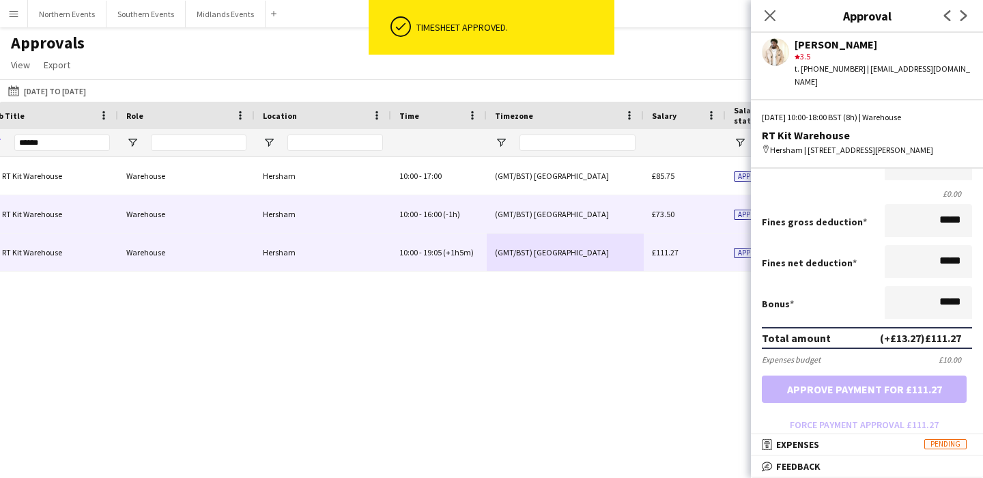
click at [327, 216] on div "Hersham" at bounding box center [323, 214] width 136 height 38
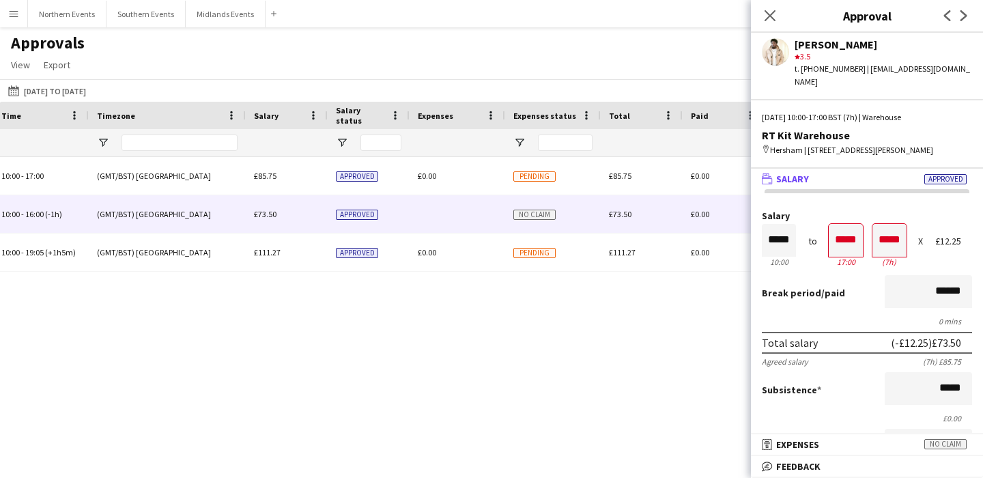
click at [345, 287] on div "10:00 - 17:00 [GEOGRAPHIC_DATA] (GMT/BST) [GEOGRAPHIC_DATA] £85.75 Approved £0.…" at bounding box center [491, 305] width 983 height 297
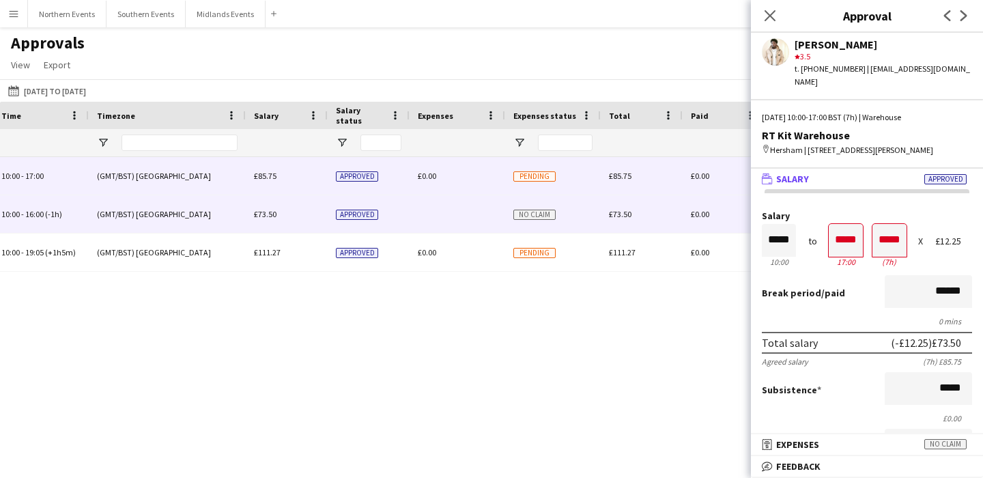
click at [272, 176] on span "£85.75" at bounding box center [265, 176] width 23 height 10
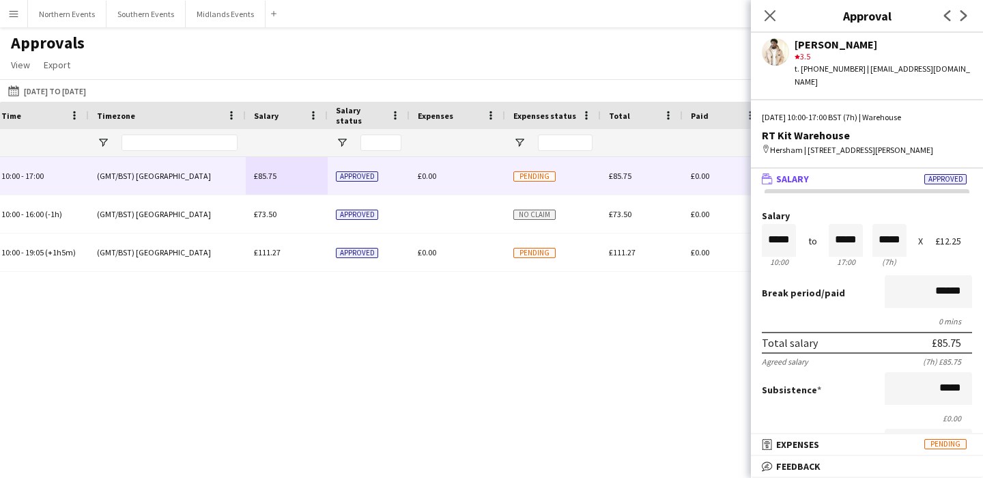
click at [630, 351] on div "10:00 - 17:00 [GEOGRAPHIC_DATA] (GMT/BST) [GEOGRAPHIC_DATA] £85.75 Approved £0.…" at bounding box center [491, 305] width 983 height 297
click at [770, 22] on icon "Close pop-in" at bounding box center [769, 15] width 13 height 13
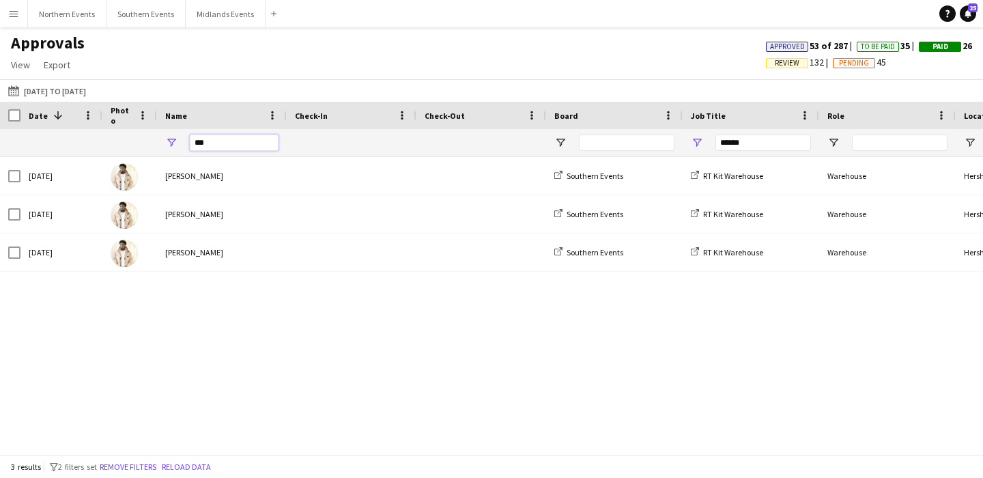
click at [208, 141] on input "***" at bounding box center [234, 142] width 89 height 16
type input "*"
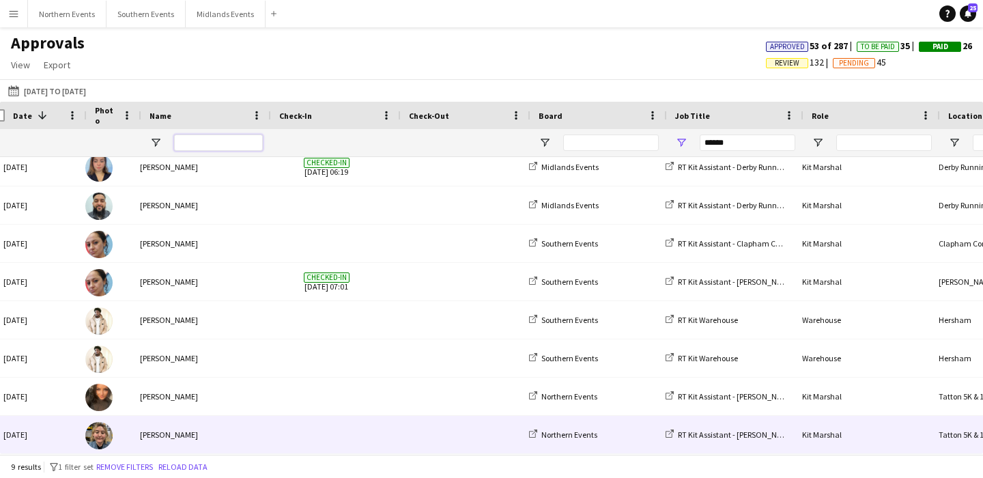
scroll to position [0, 25]
